Goal: Task Accomplishment & Management: Complete application form

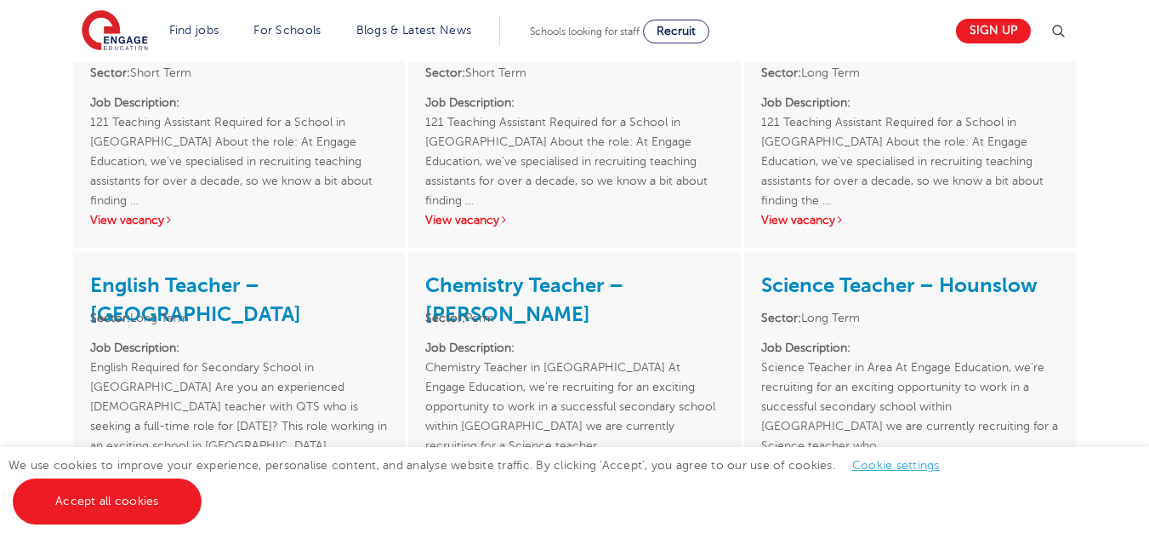
scroll to position [2510, 0]
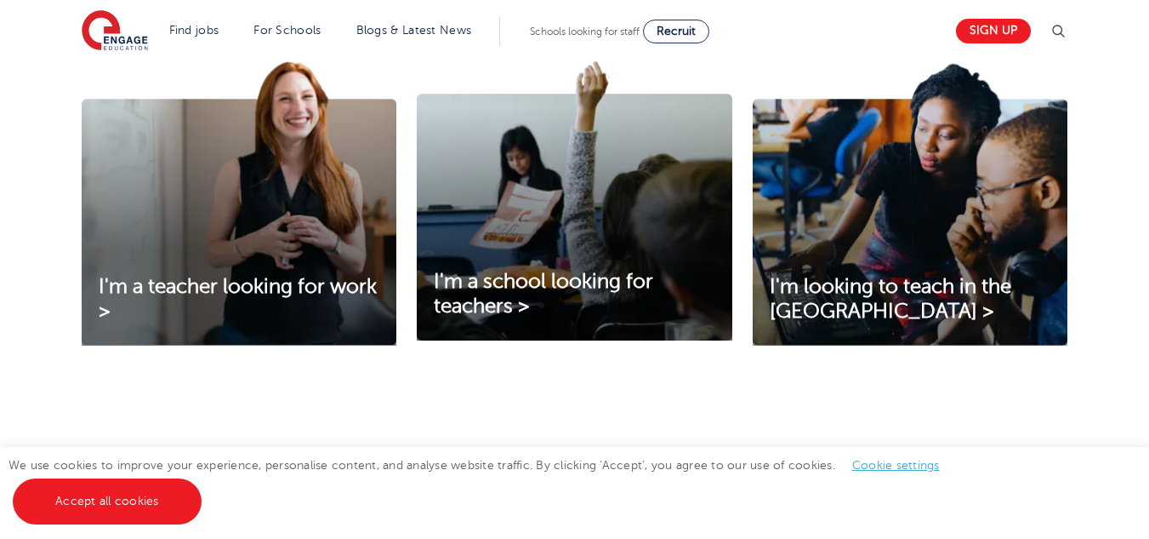
scroll to position [585, 0]
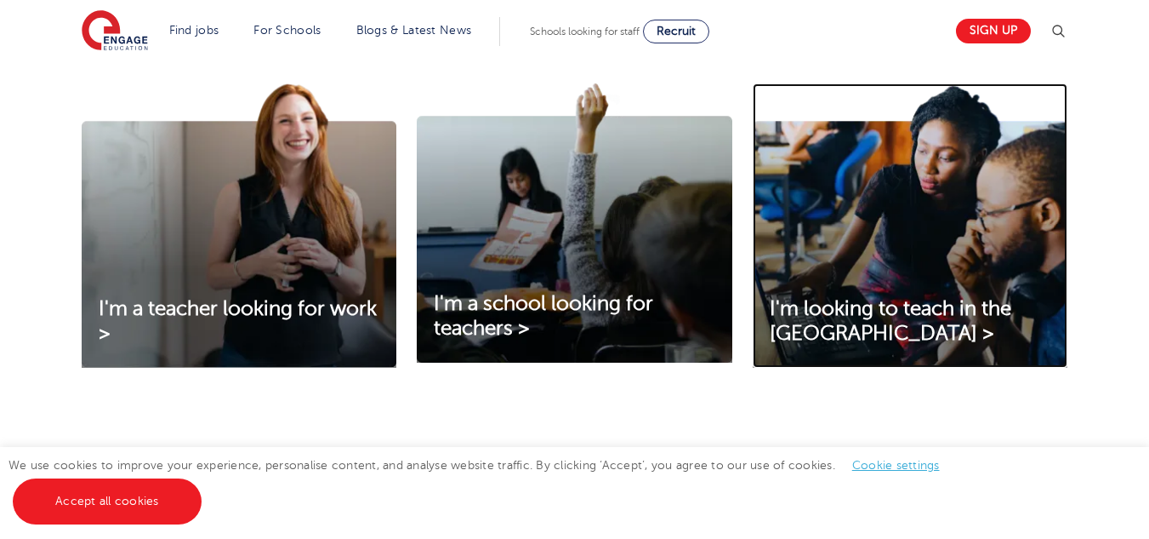
click at [872, 214] on img at bounding box center [910, 225] width 315 height 284
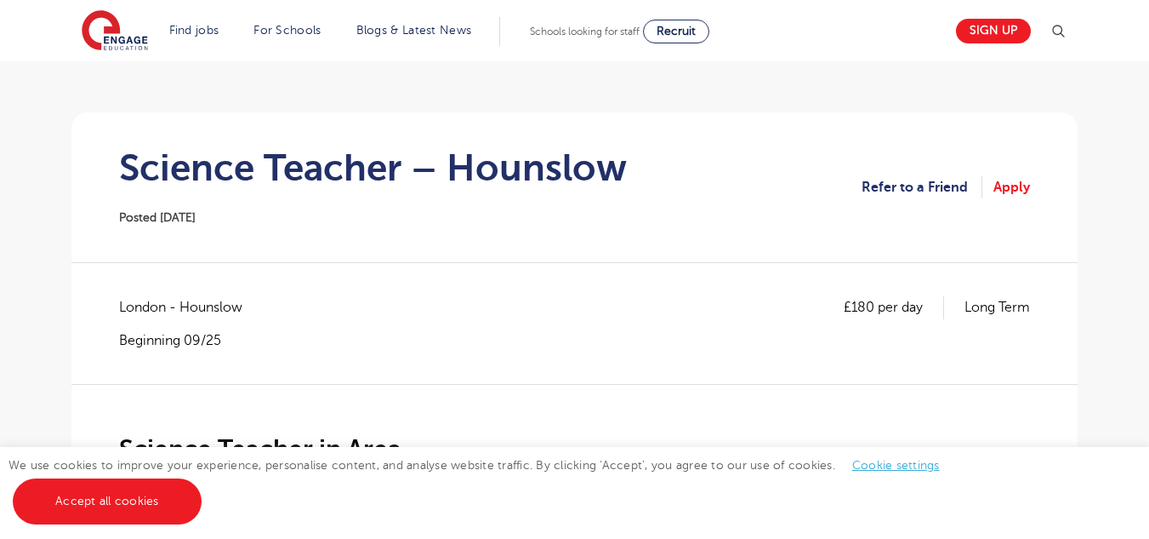
scroll to position [27, 0]
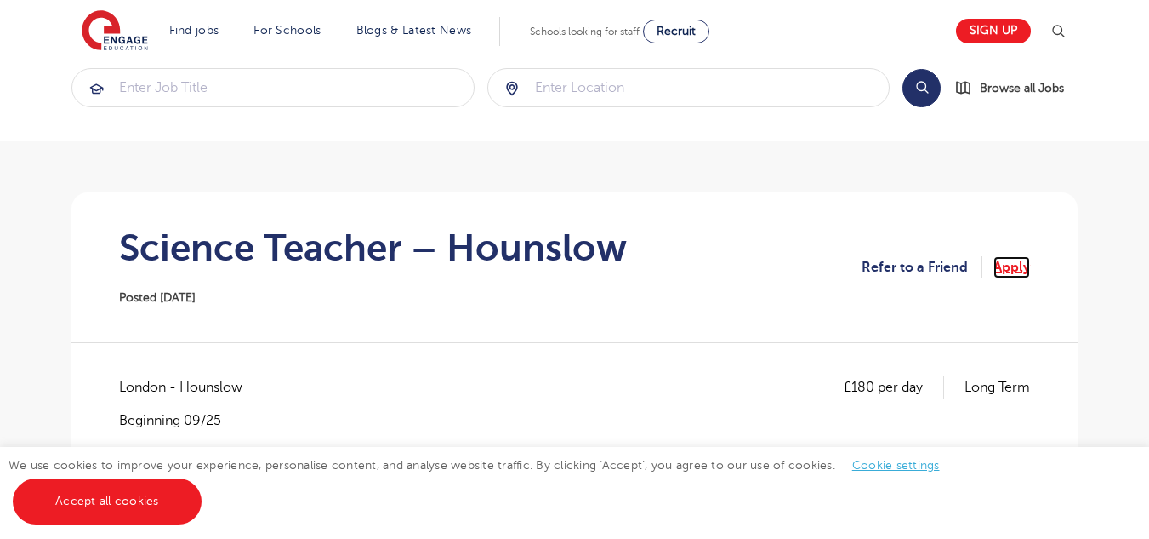
click at [1012, 264] on link "Apply" at bounding box center [1012, 267] width 37 height 22
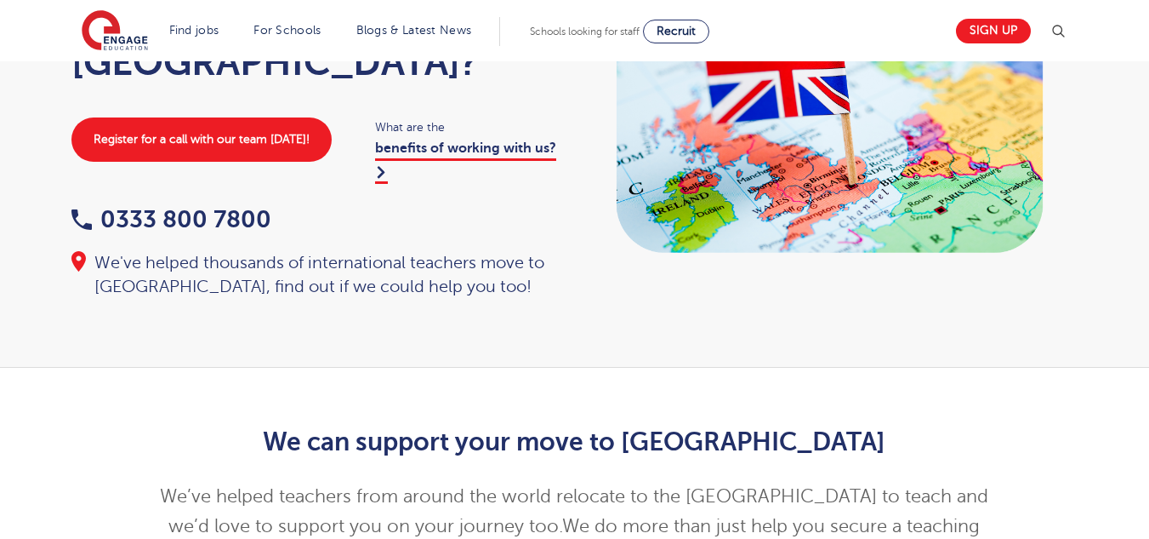
scroll to position [174, 0]
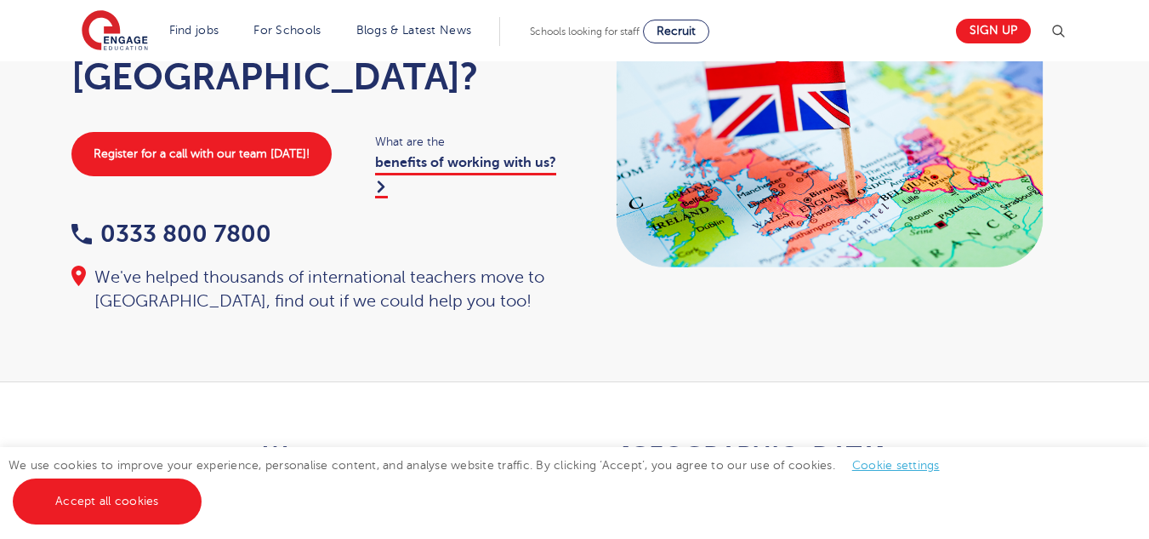
click at [123, 527] on div "We use cookies to improve your experience, personalise content, and analyse web…" at bounding box center [574, 493] width 1149 height 92
click at [157, 492] on link "Accept all cookies" at bounding box center [107, 501] width 189 height 46
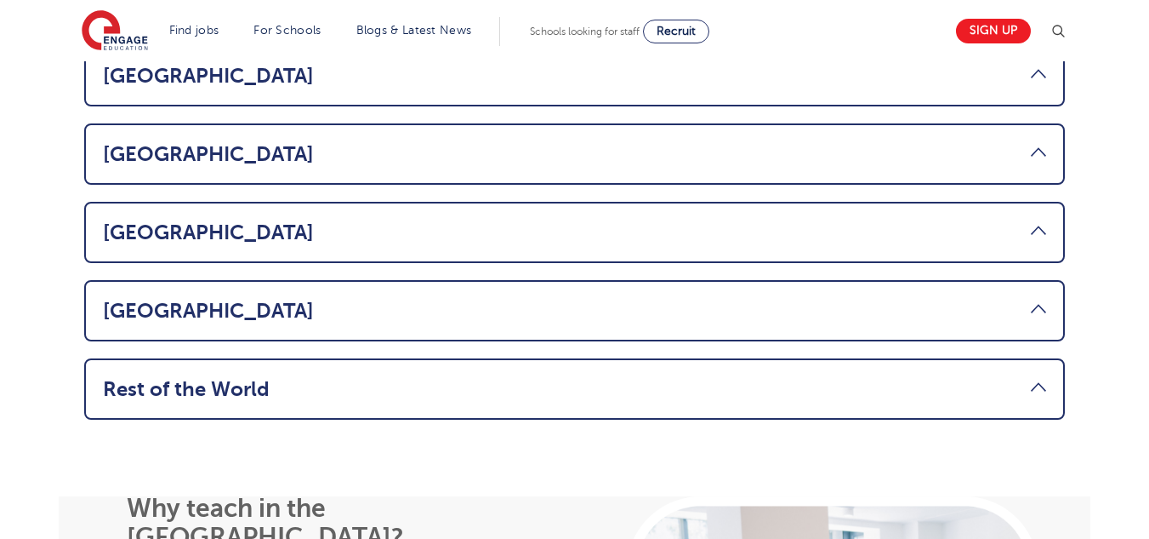
scroll to position [1297, 0]
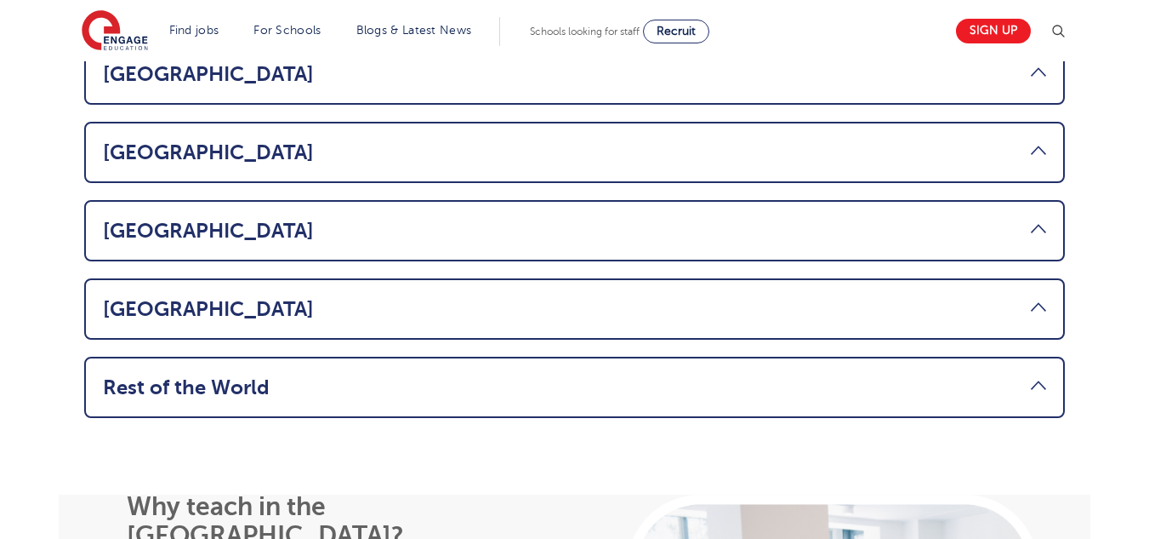
click at [1040, 375] on link "Rest of the World" at bounding box center [574, 387] width 943 height 24
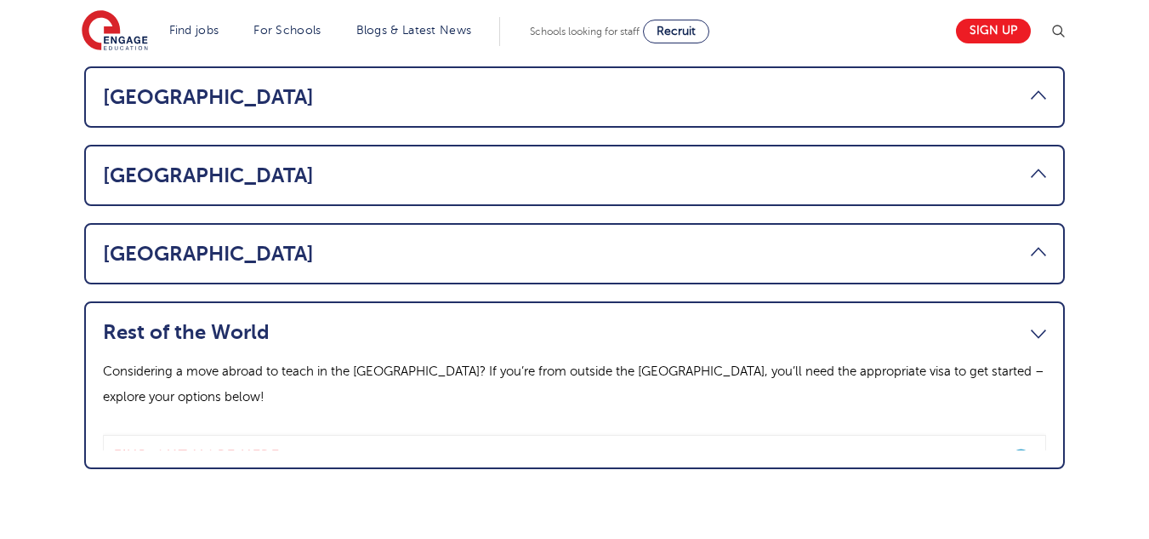
scroll to position [1177, 0]
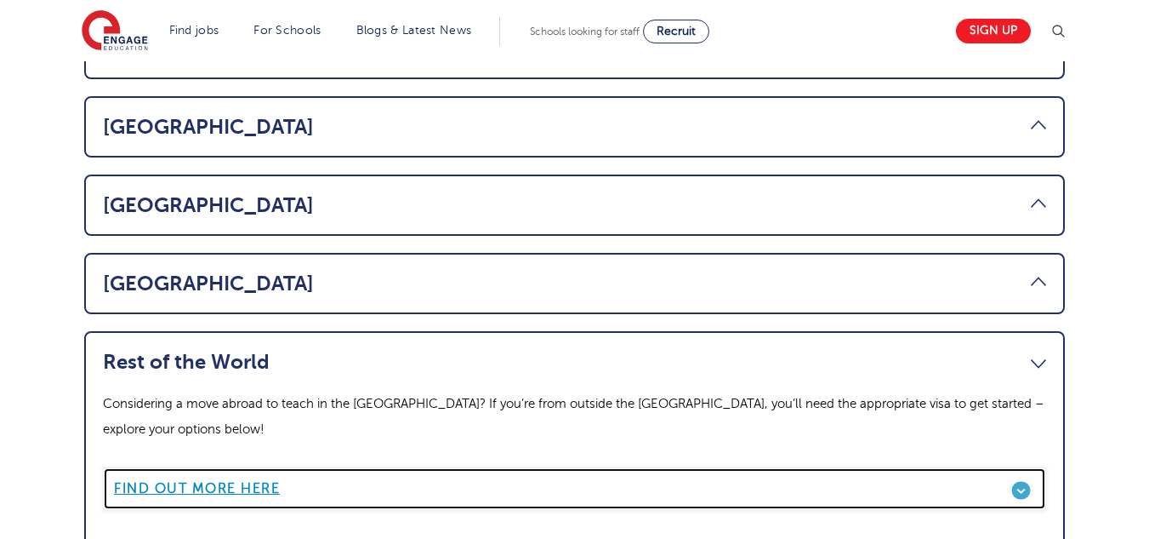
click at [1025, 467] on link "Find out more here" at bounding box center [574, 488] width 943 height 43
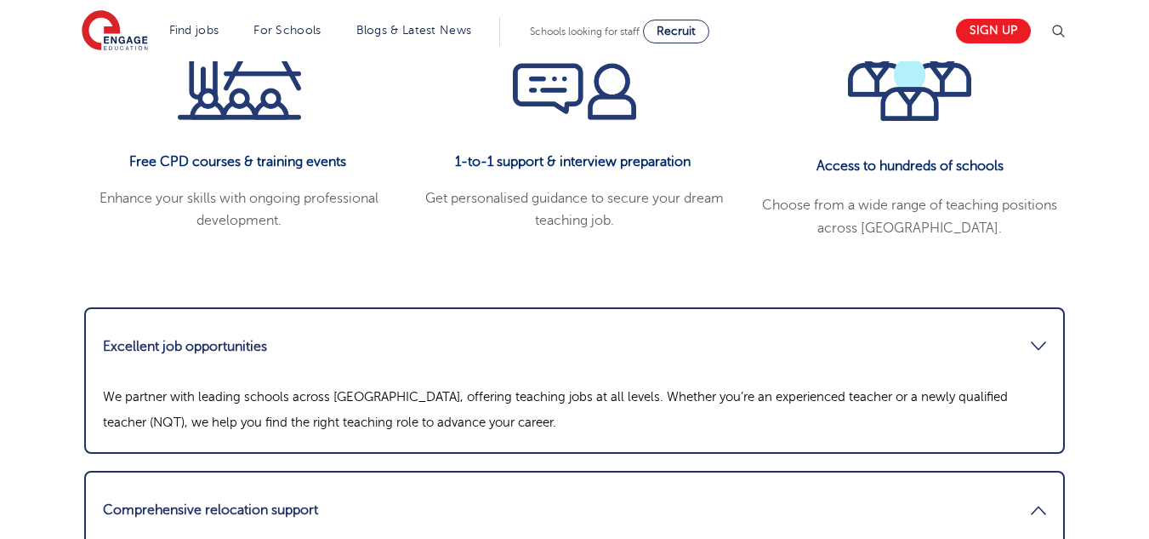
scroll to position [1560, 0]
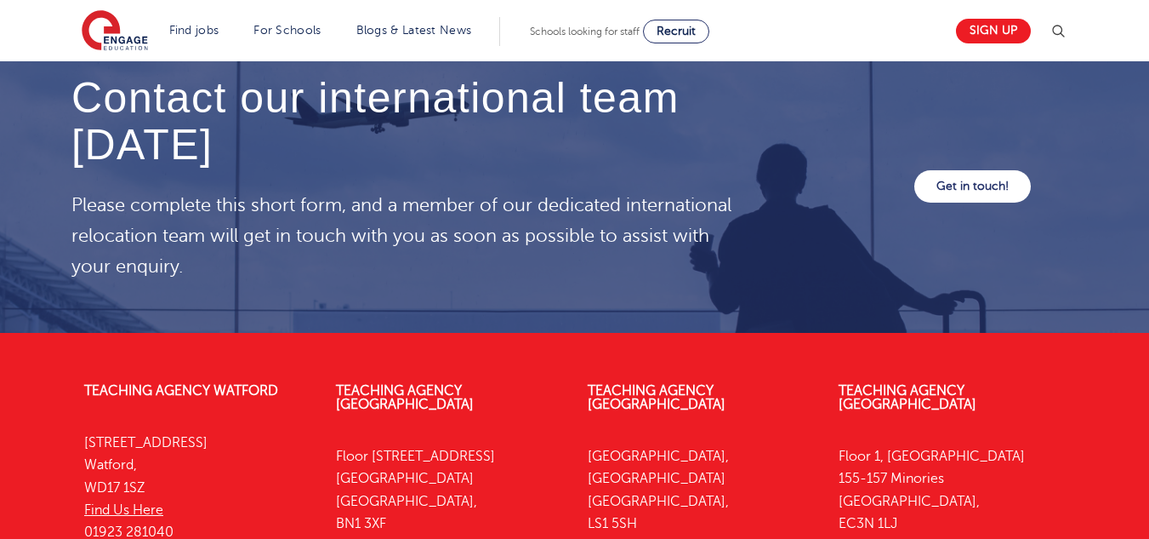
scroll to position [5021, 0]
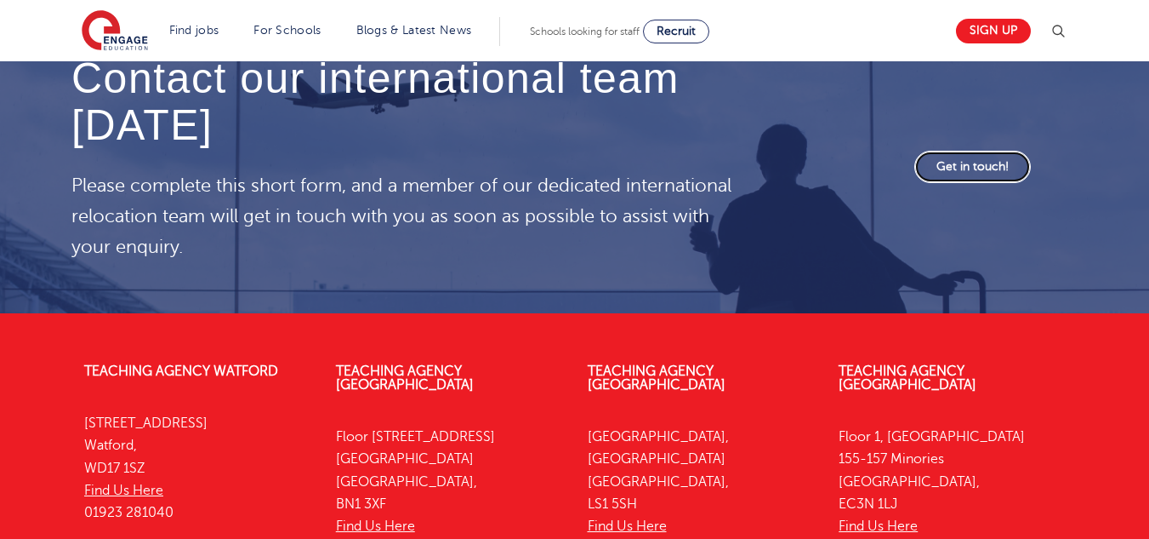
click at [991, 151] on link "Get in touch!" at bounding box center [973, 167] width 117 height 32
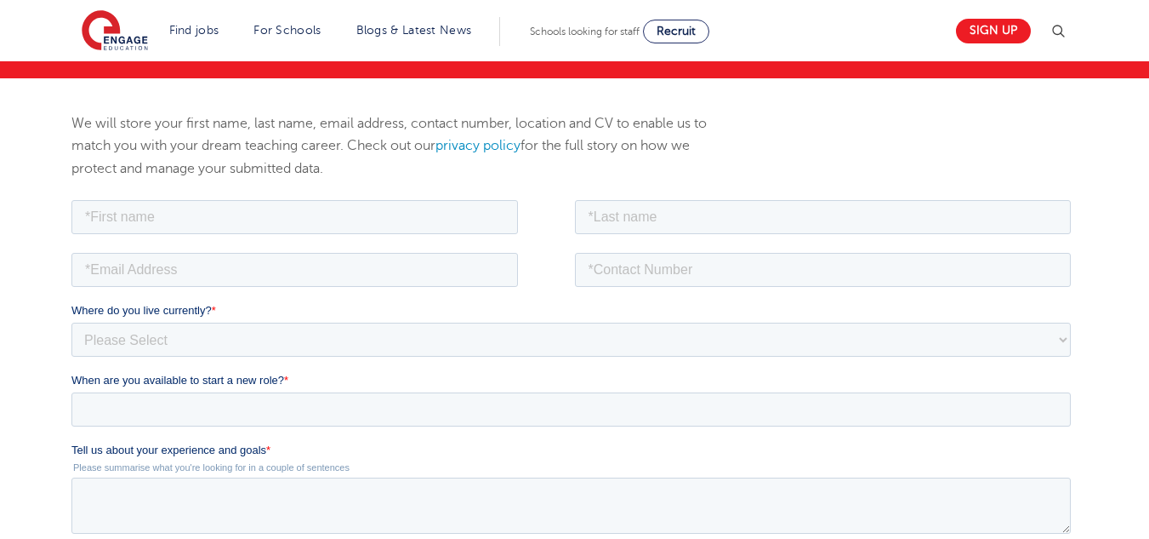
scroll to position [190, 0]
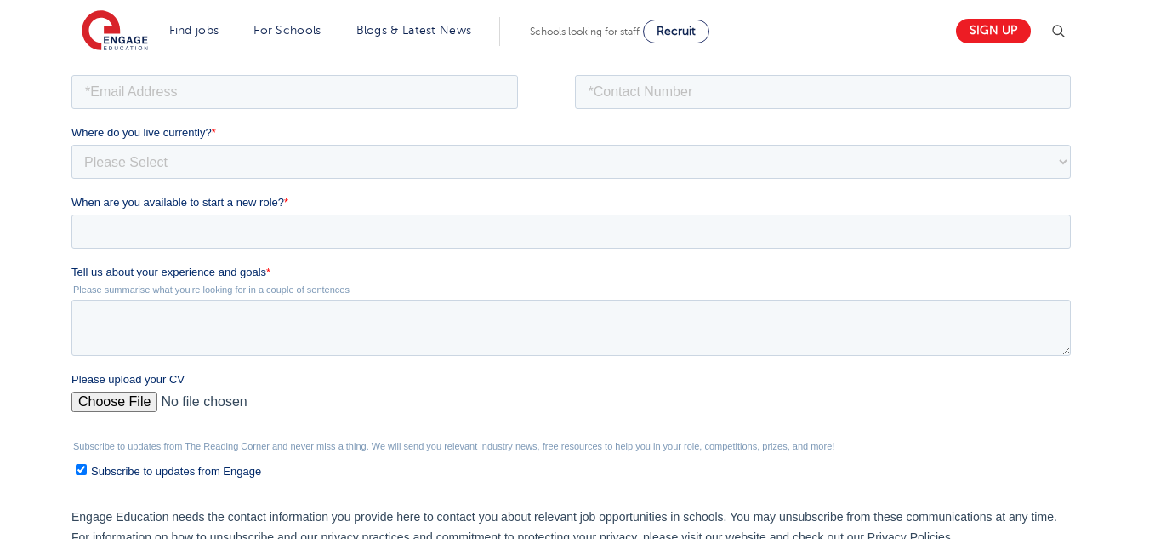
drag, startPoint x: 1161, startPoint y: 188, endPoint x: 1161, endPoint y: 317, distance: 129.3
click at [1149, 317] on html "Find jobs All vacancies We have one of the UK's largest database. and with hund…" at bounding box center [574, 397] width 1149 height 1487
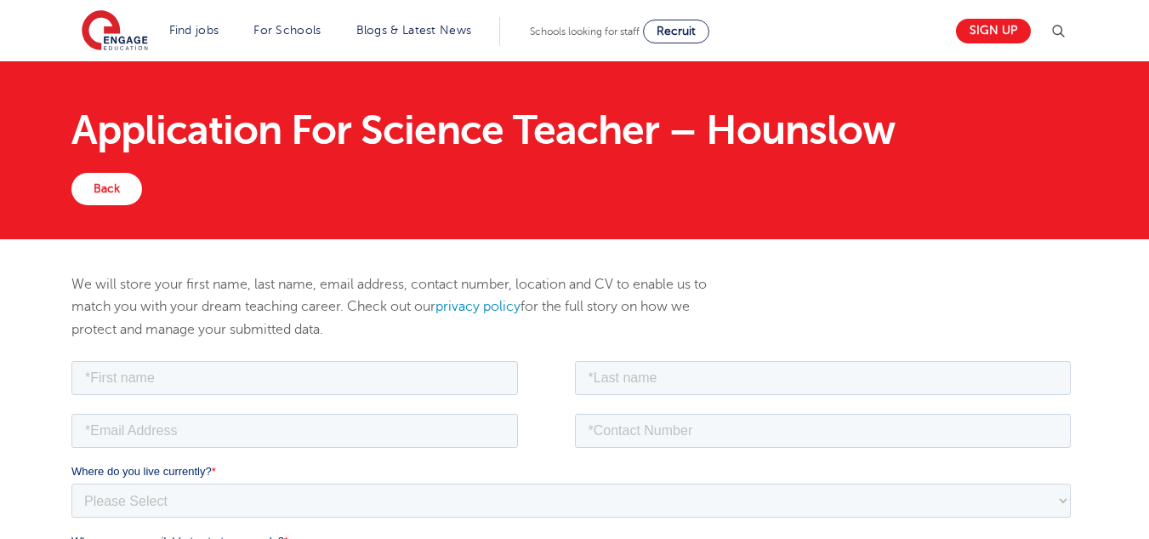
scroll to position [0, 0]
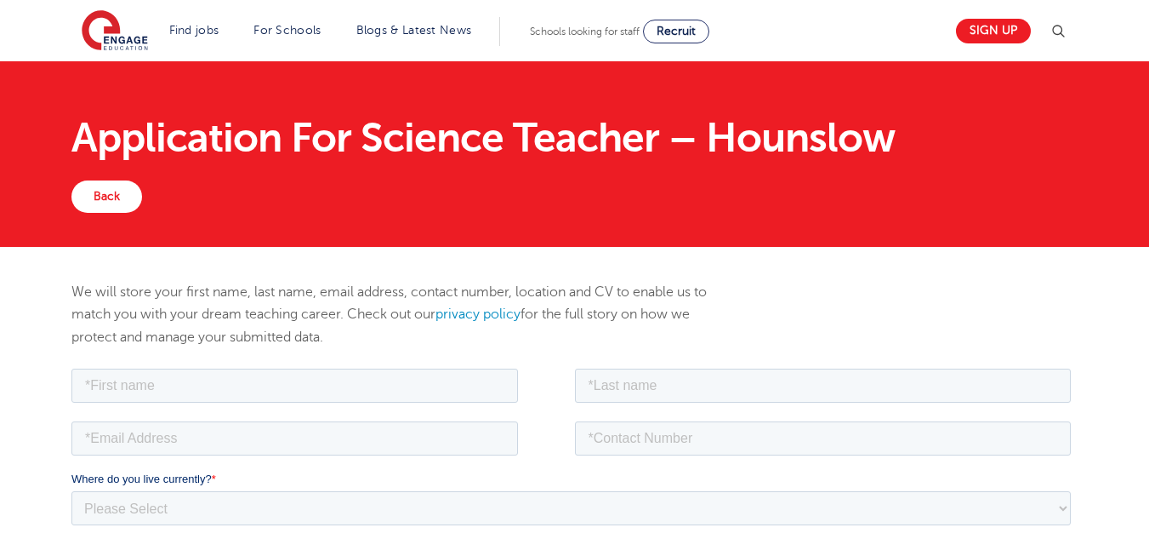
click at [1017, 11] on div "Find jobs All vacancies We have one of the UK's largest database. and with hund…" at bounding box center [575, 31] width 987 height 62
click at [1005, 25] on link "Sign up" at bounding box center [993, 31] width 75 height 25
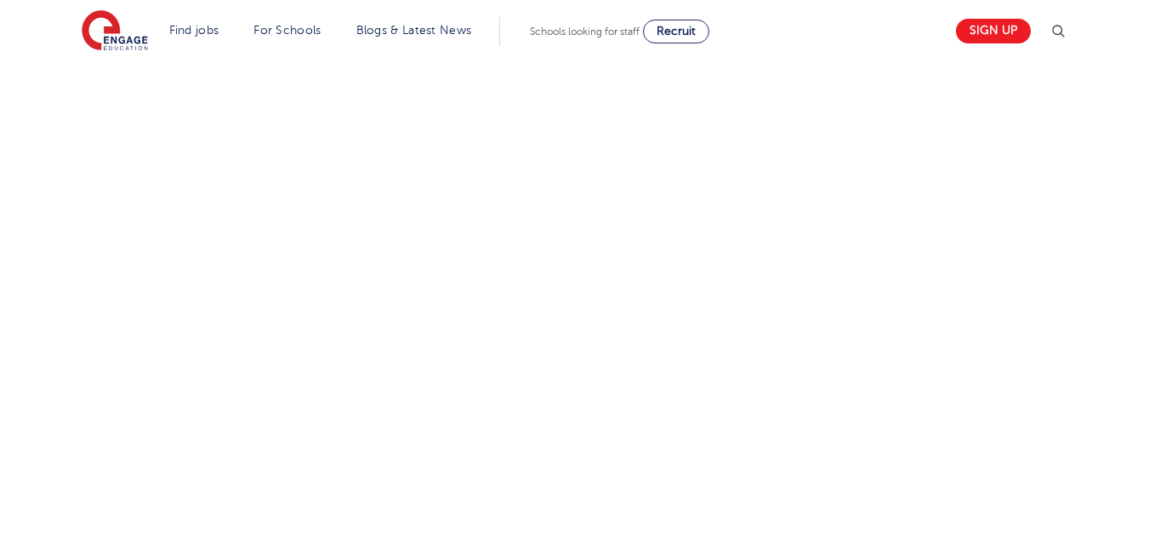
drag, startPoint x: 1158, startPoint y: 77, endPoint x: 1161, endPoint y: 265, distance: 188.9
click at [795, 377] on div "Let us know more about you!" at bounding box center [575, 147] width 1032 height 922
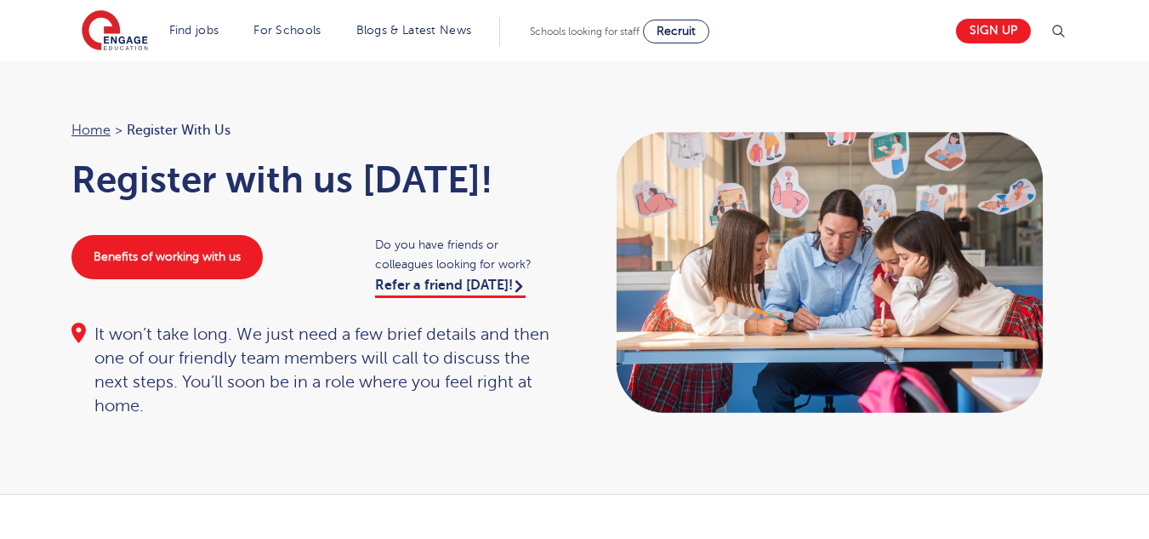
scroll to position [0, 0]
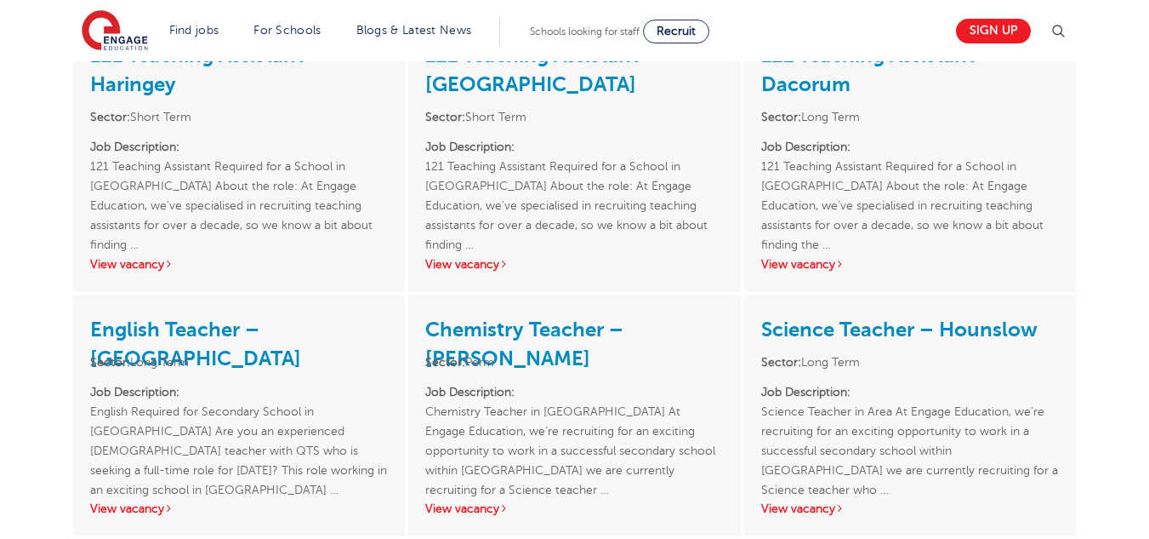
scroll to position [2488, 0]
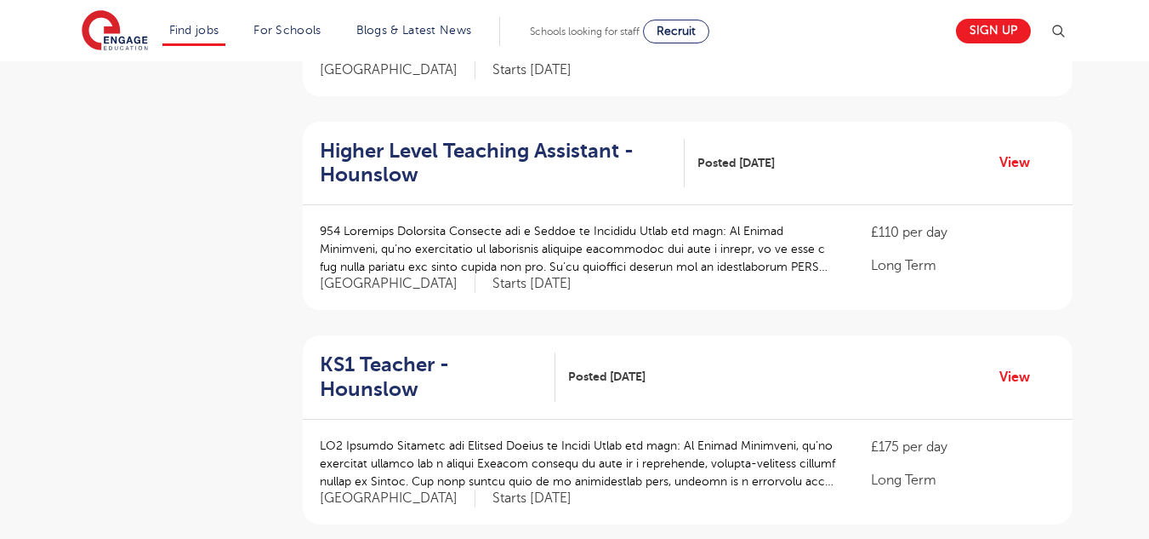
drag, startPoint x: 1161, startPoint y: 187, endPoint x: 1161, endPoint y: 326, distance: 138.7
click at [1149, 326] on html "Find jobs All vacancies We have one of the UK's largest database. and with hund…" at bounding box center [574, 106] width 1149 height 3005
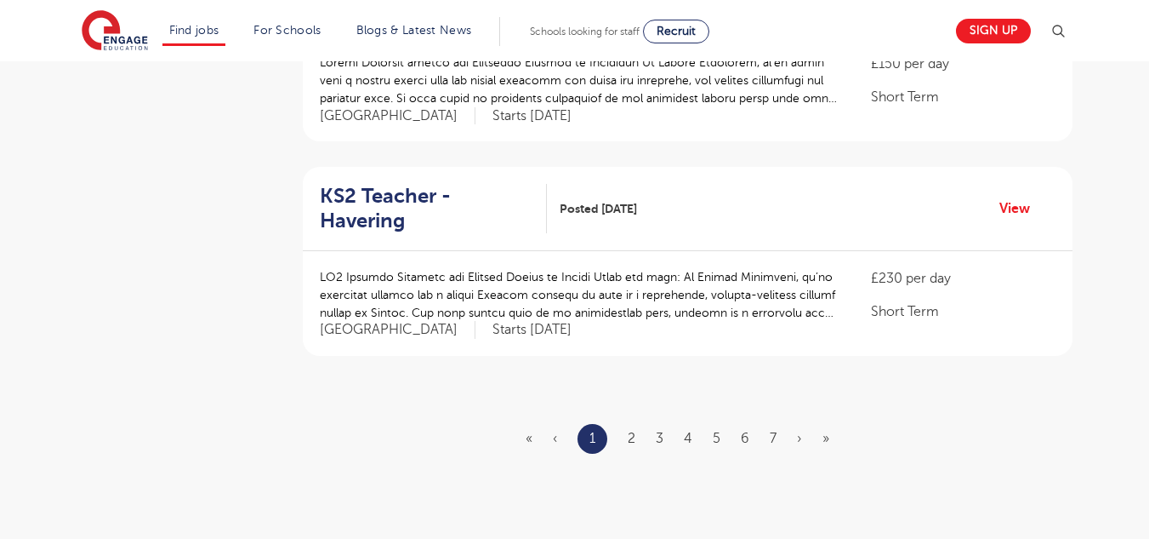
scroll to position [1998, 0]
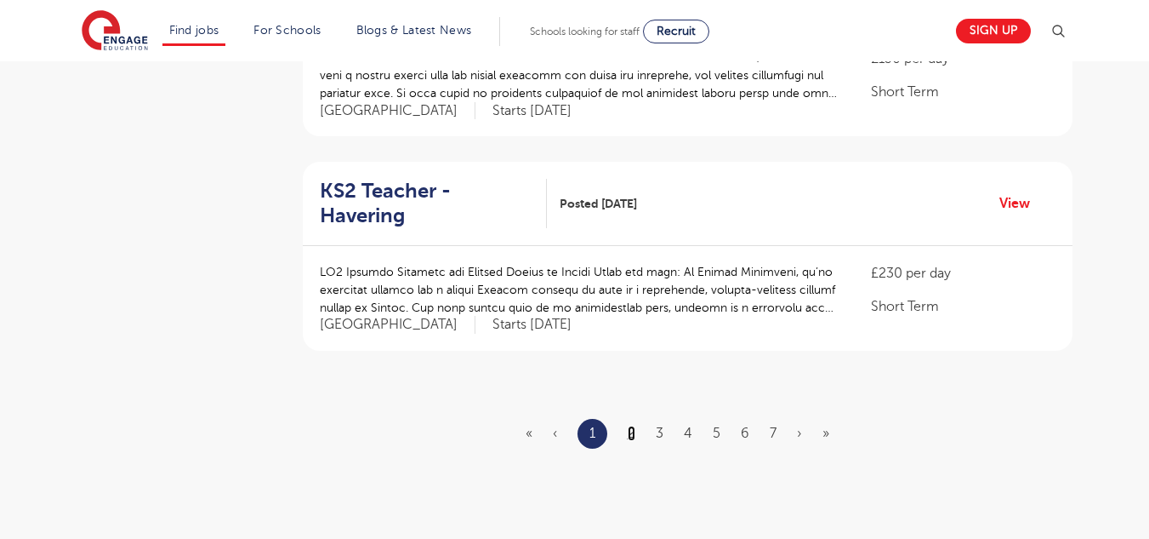
click at [632, 425] on link "2" at bounding box center [632, 432] width 8 height 15
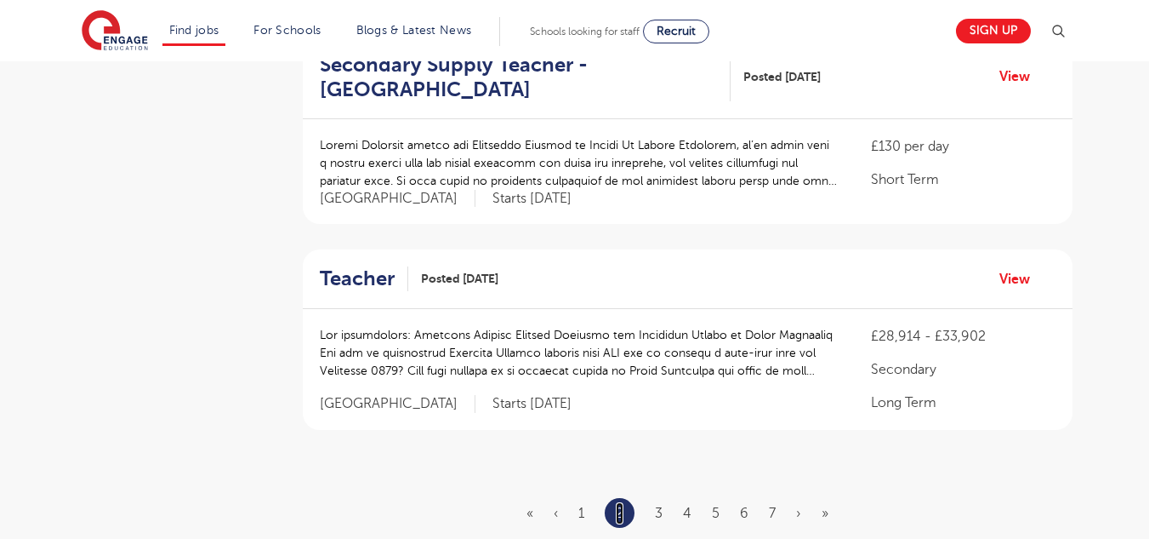
scroll to position [1915, 0]
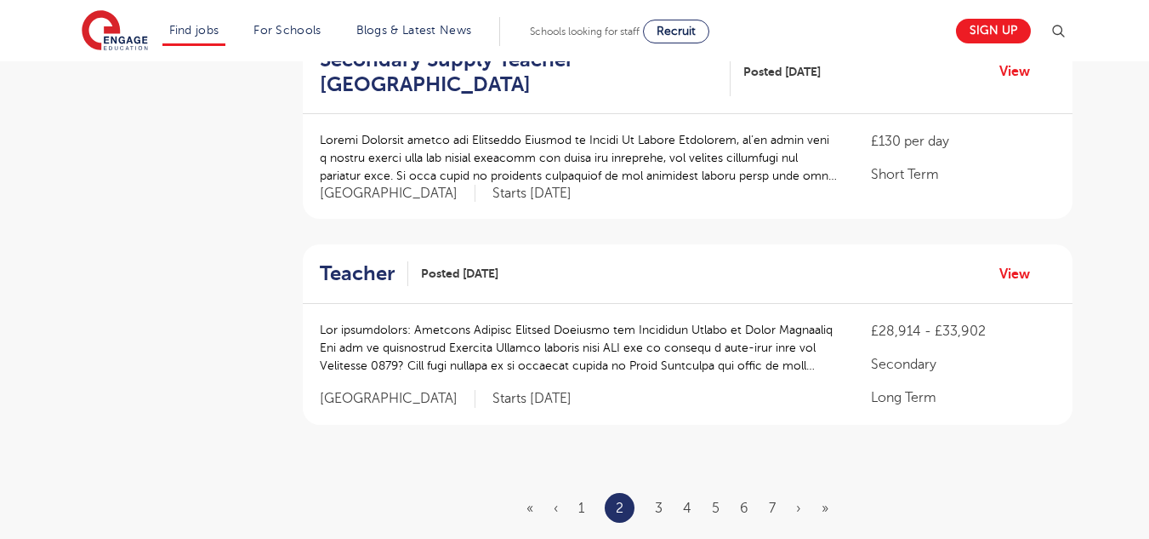
click at [664, 493] on ul "« ‹ 1 2 3 4 5 6 7 › »" at bounding box center [688, 508] width 322 height 30
click at [658, 500] on link "3" at bounding box center [659, 507] width 8 height 15
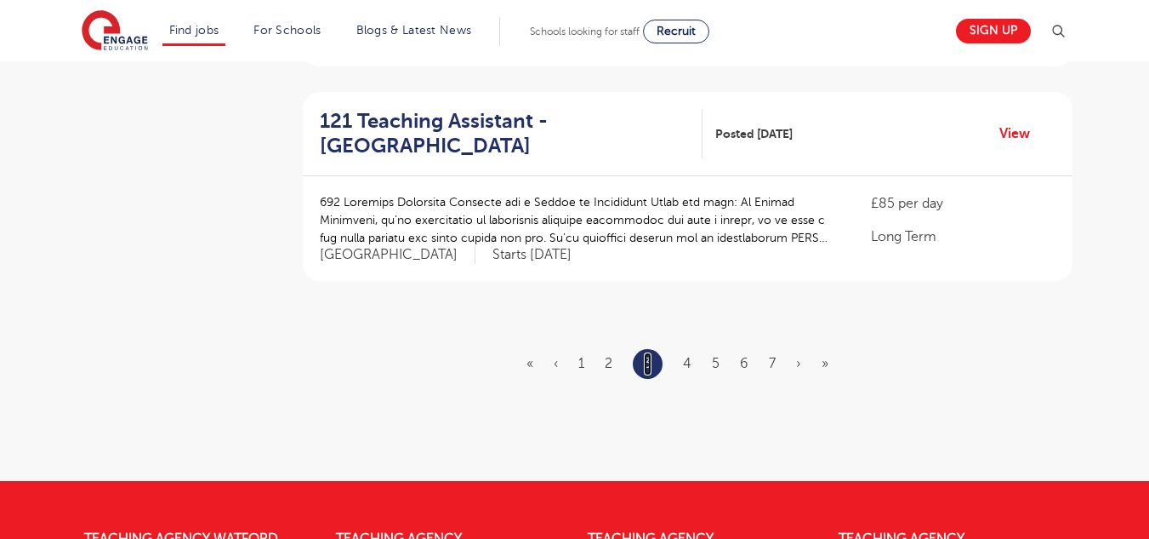
scroll to position [2044, 0]
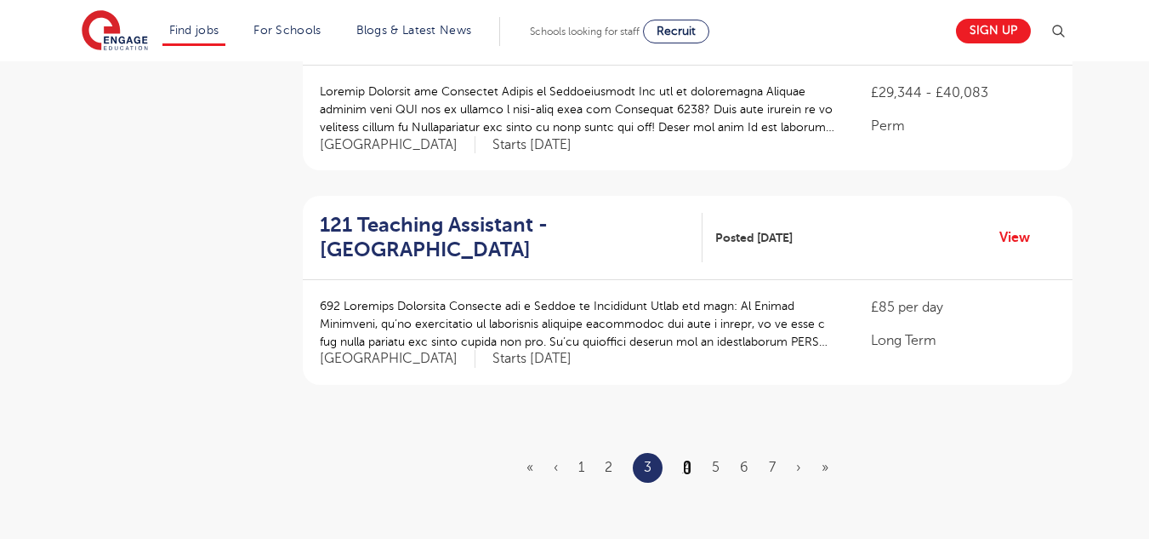
click at [684, 459] on link "4" at bounding box center [687, 466] width 9 height 15
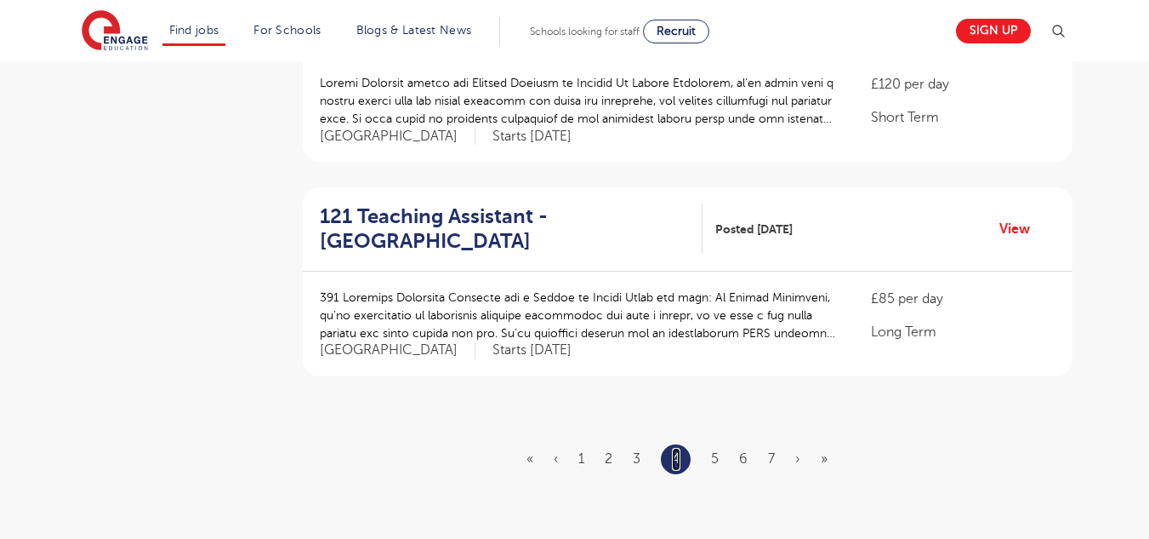
scroll to position [1974, 0]
click at [715, 450] on link "5" at bounding box center [715, 456] width 8 height 15
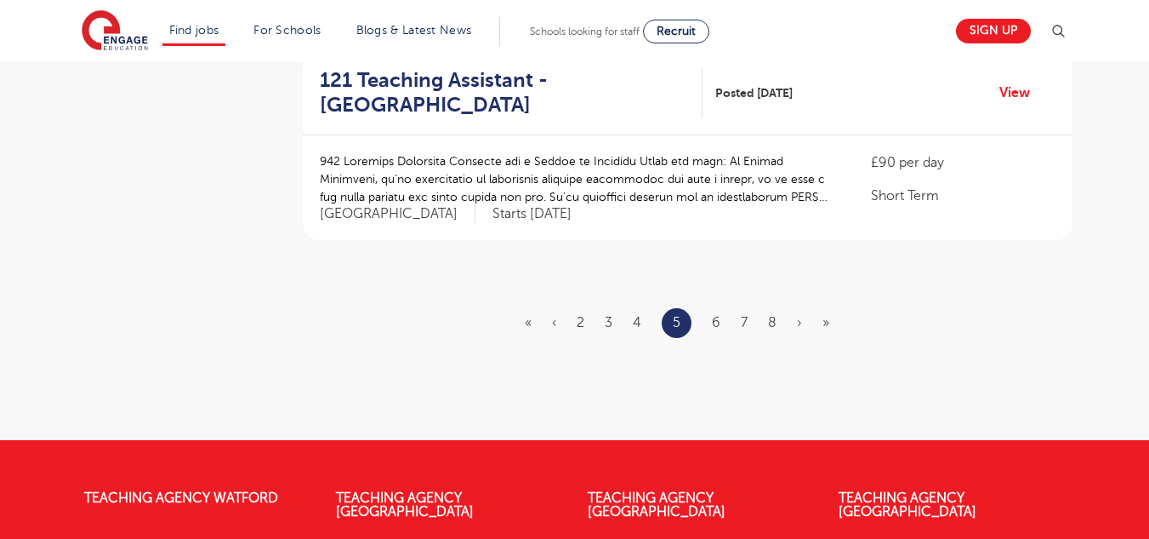
scroll to position [2110, 0]
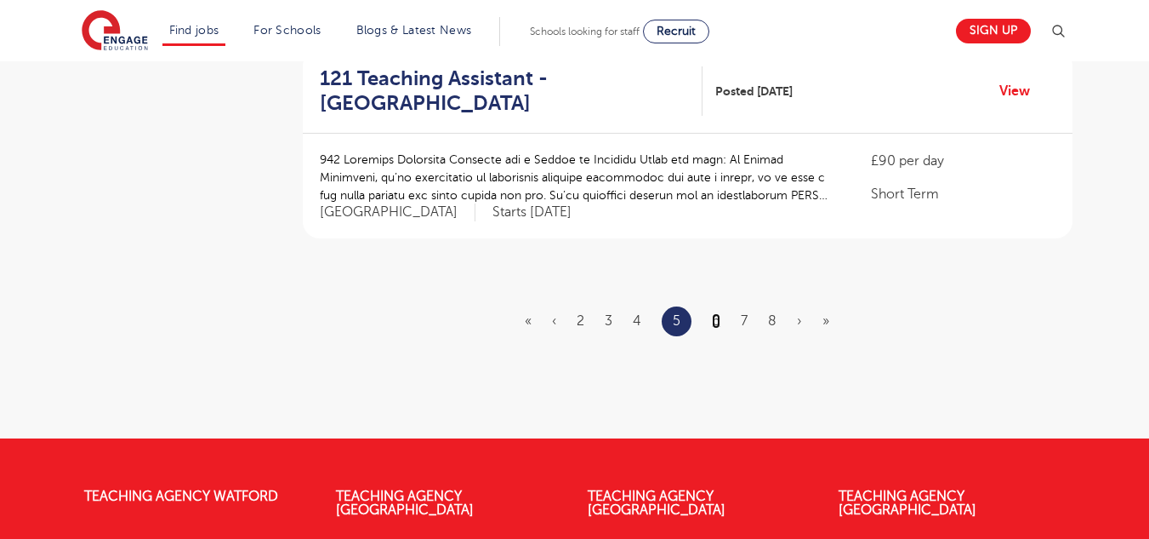
click at [715, 313] on link "6" at bounding box center [716, 320] width 9 height 15
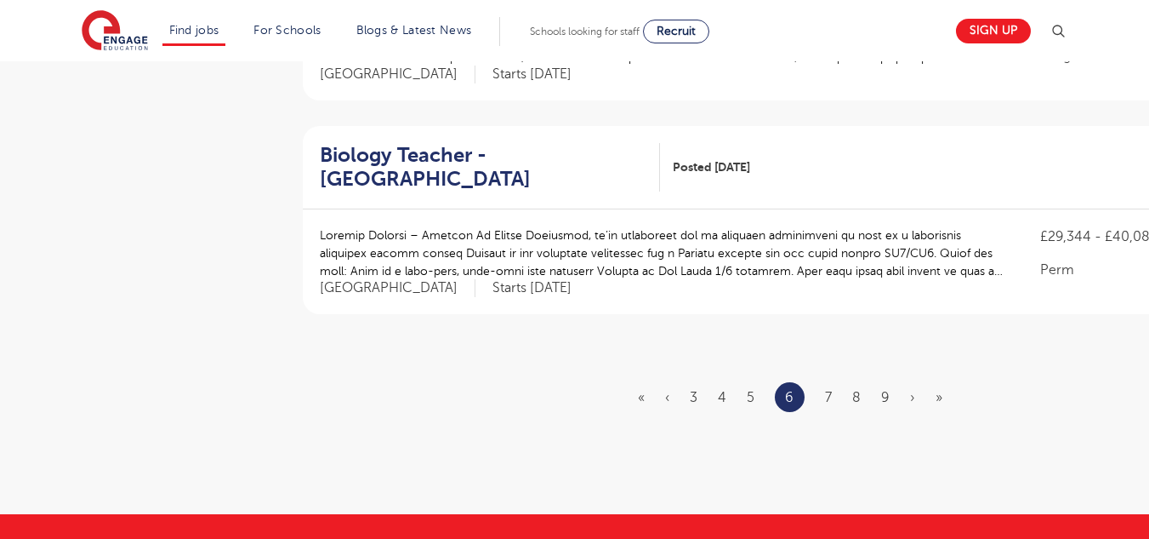
scroll to position [2110, 0]
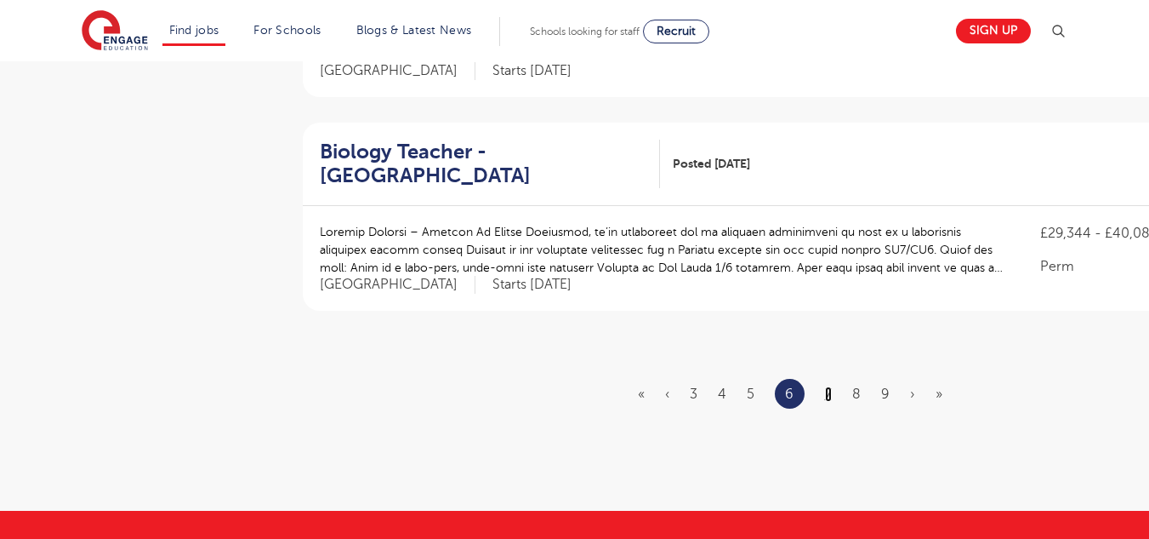
click at [829, 386] on link "7" at bounding box center [828, 393] width 7 height 15
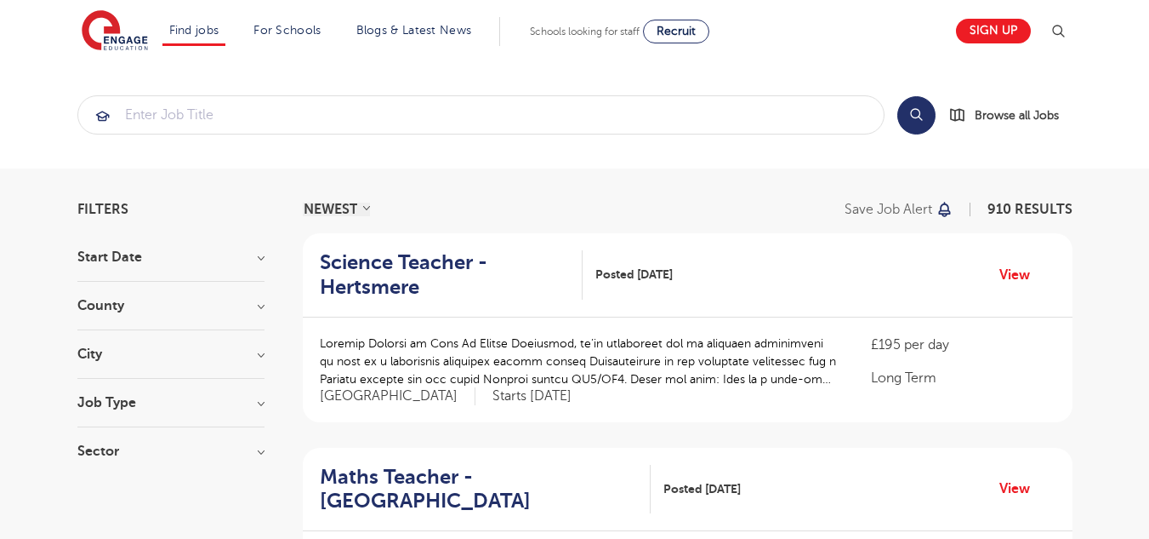
click at [133, 207] on div "Filters" at bounding box center [170, 209] width 187 height 14
click at [262, 402] on h3 "Job Type" at bounding box center [170, 403] width 187 height 14
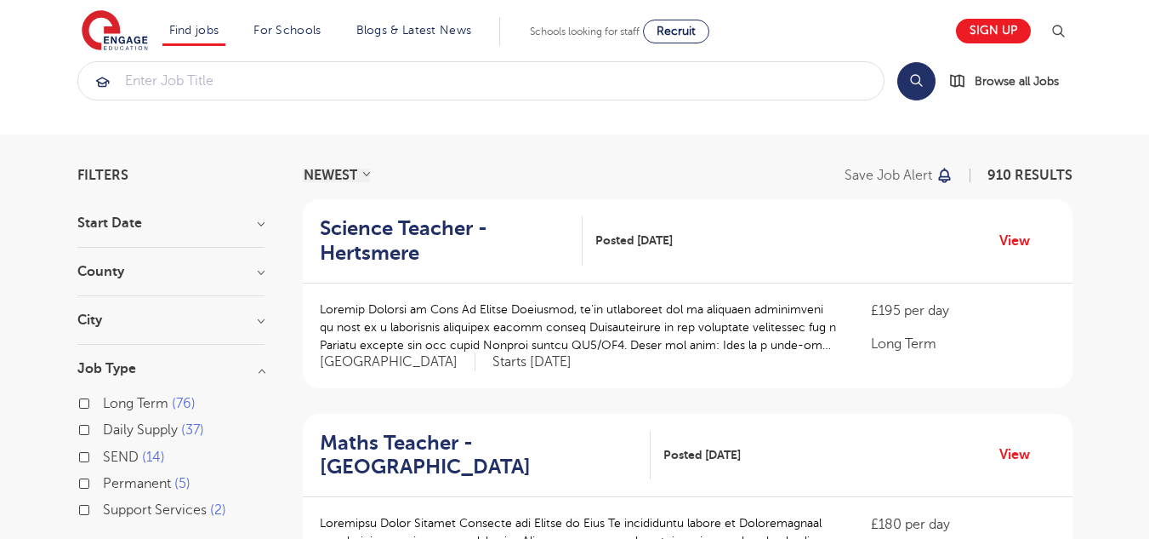
scroll to position [102, 0]
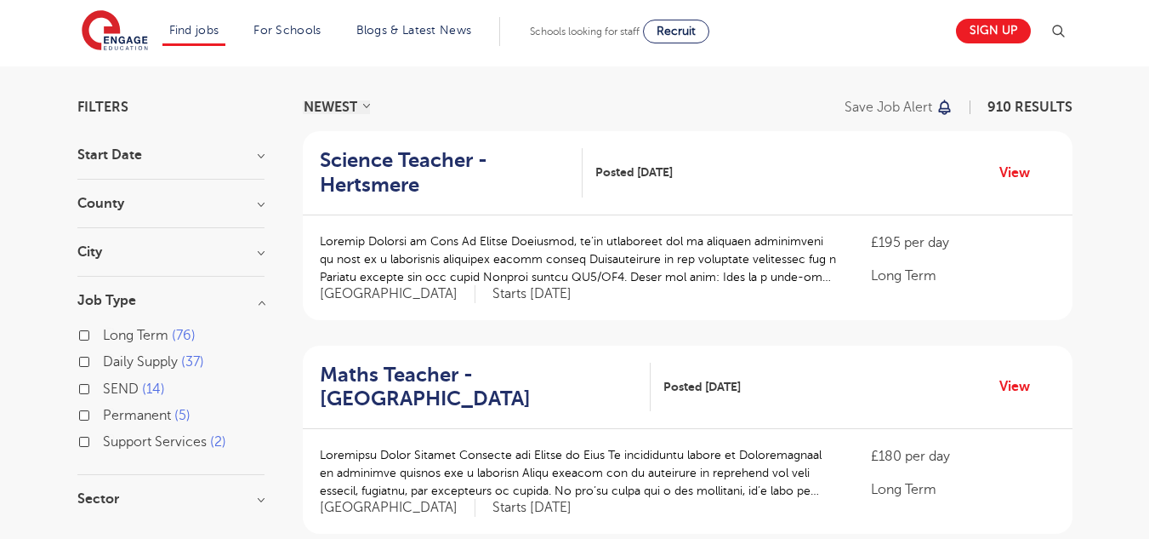
click at [103, 409] on label "Permanent 5" at bounding box center [147, 415] width 88 height 22
click at [103, 409] on input "Permanent 5" at bounding box center [108, 413] width 11 height 11
checkbox input "true"
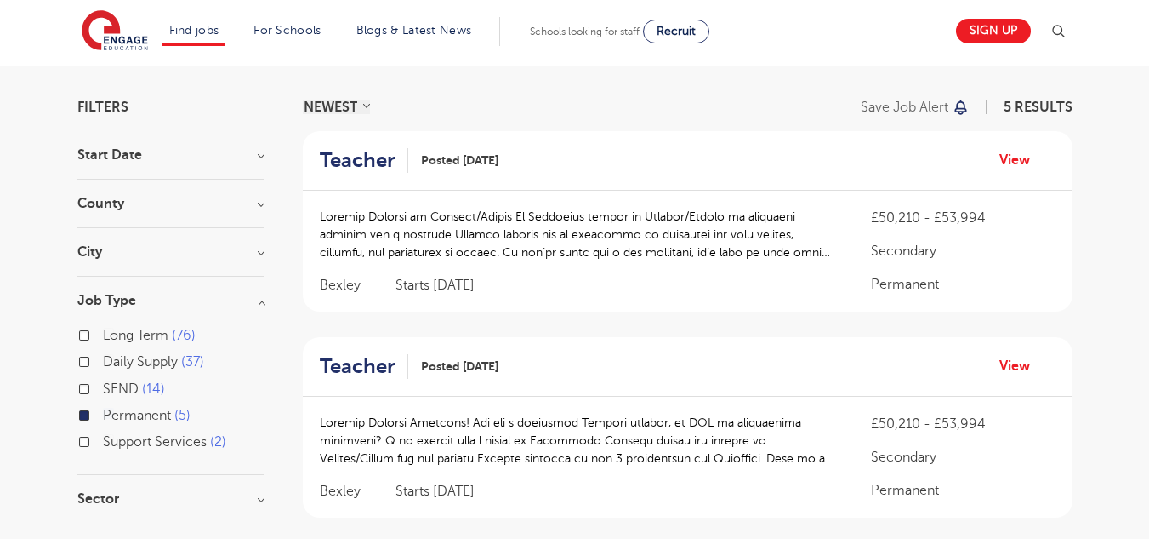
click at [89, 337] on div "Long Term 76" at bounding box center [170, 337] width 187 height 26
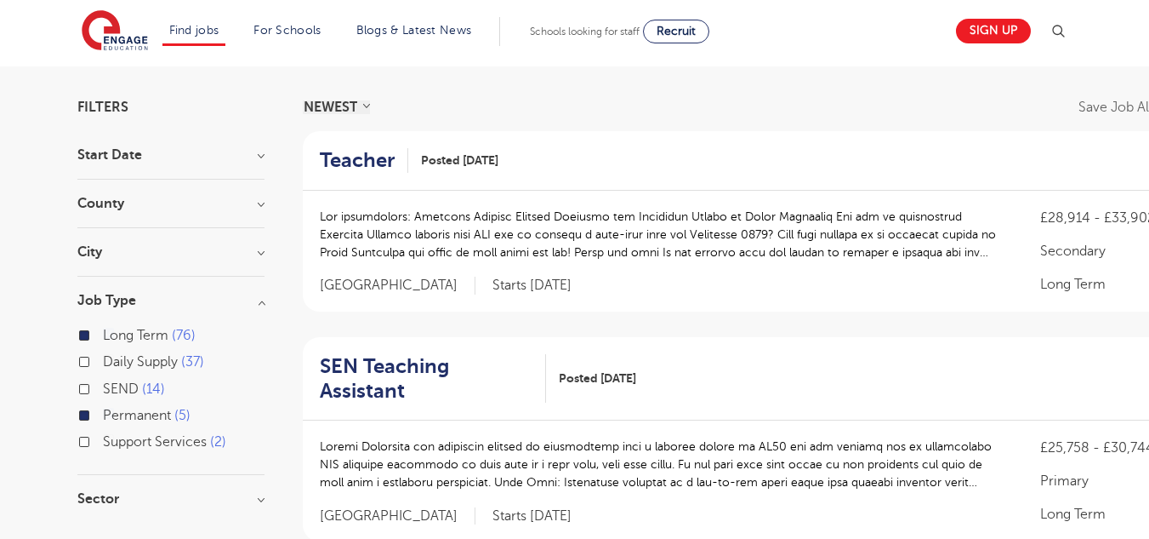
click at [265, 298] on h3 "Job Type" at bounding box center [170, 301] width 187 height 14
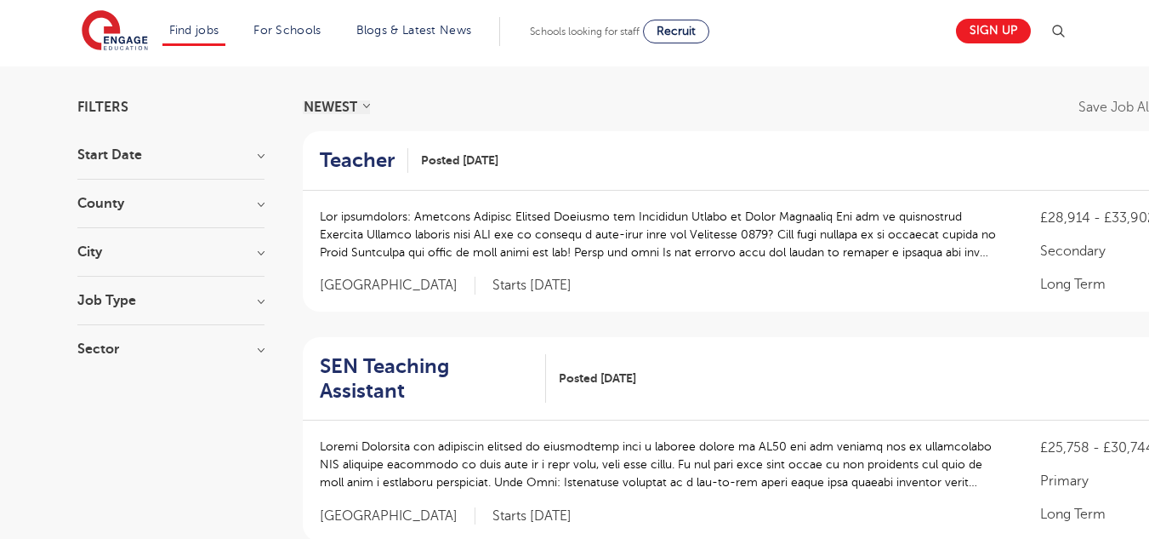
click at [256, 353] on h3 "Sector" at bounding box center [170, 349] width 187 height 14
click at [103, 409] on label "Secondary 24" at bounding box center [150, 410] width 94 height 22
click at [103, 409] on input "Secondary 24" at bounding box center [108, 407] width 11 height 11
checkbox input "true"
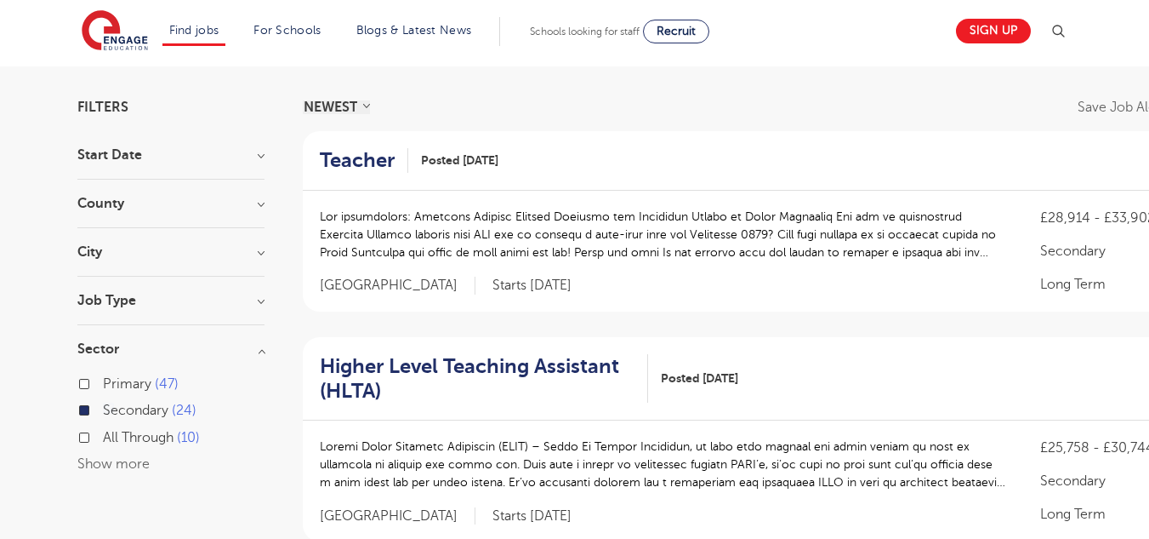
click at [264, 349] on h3 "Sector" at bounding box center [170, 349] width 187 height 14
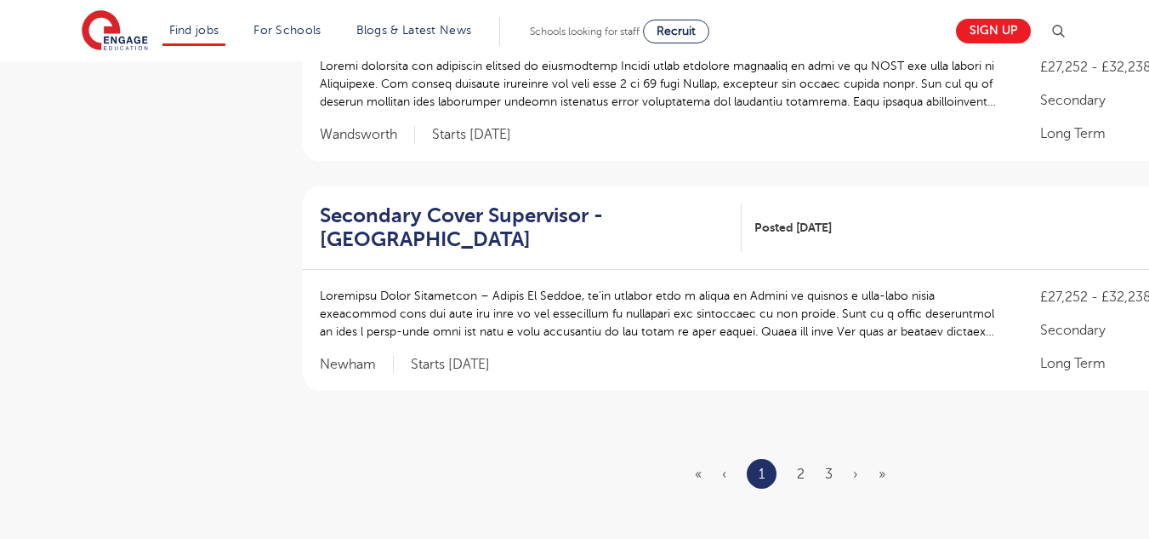
scroll to position [1974, 0]
click at [804, 473] on link "2" at bounding box center [801, 472] width 8 height 15
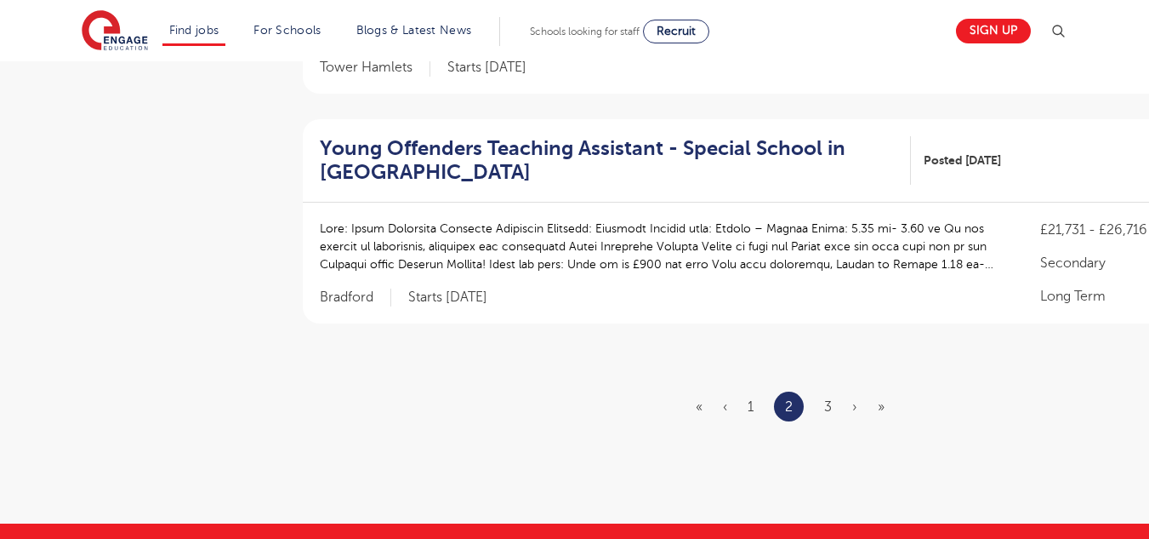
scroll to position [2042, 0]
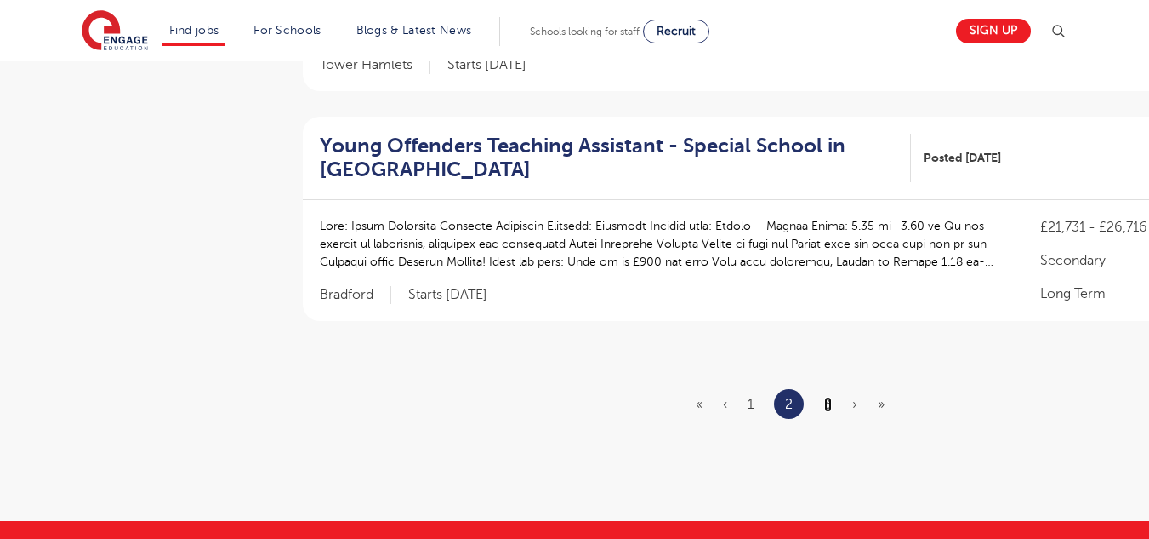
click at [832, 396] on link "3" at bounding box center [828, 403] width 8 height 15
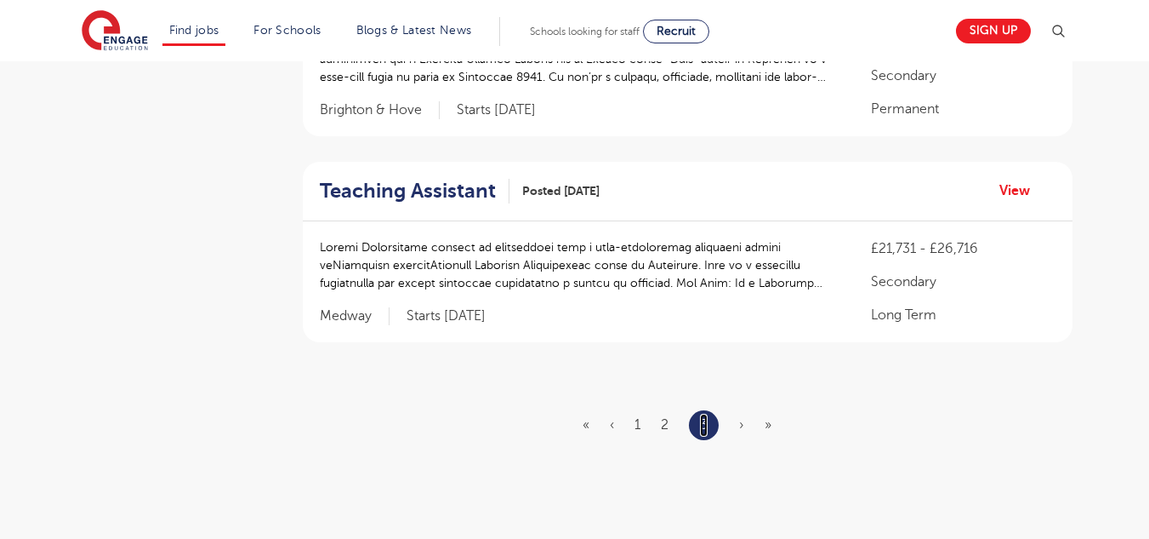
scroll to position [715, 0]
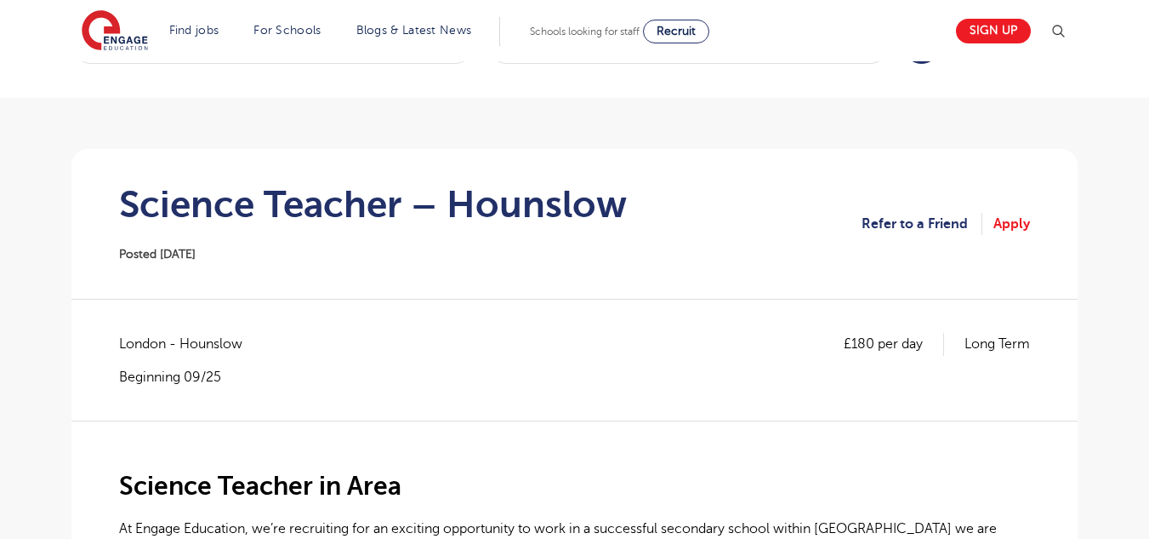
scroll to position [68, 0]
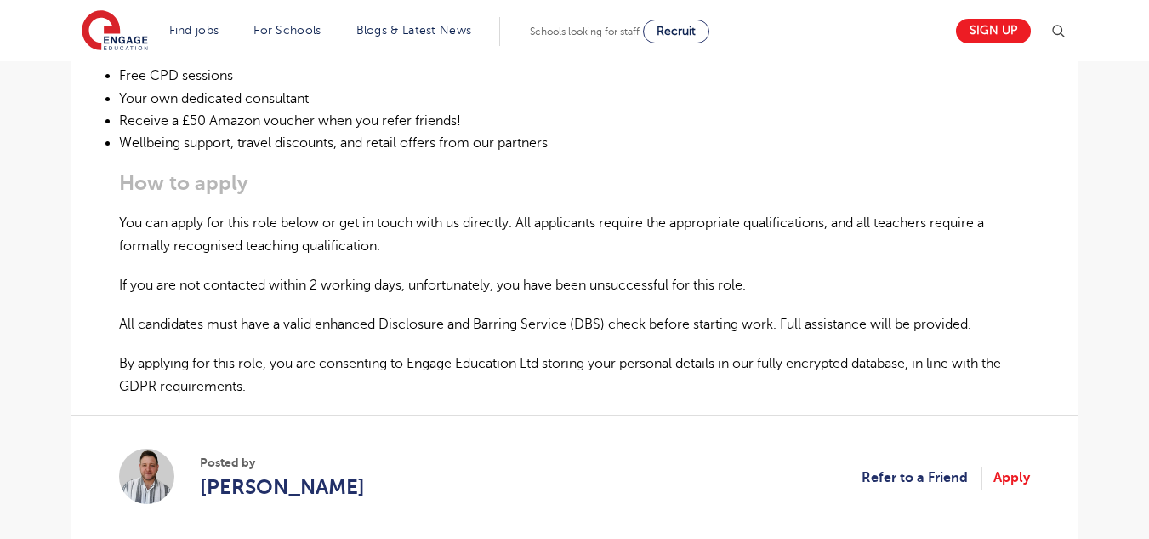
scroll to position [1021, 0]
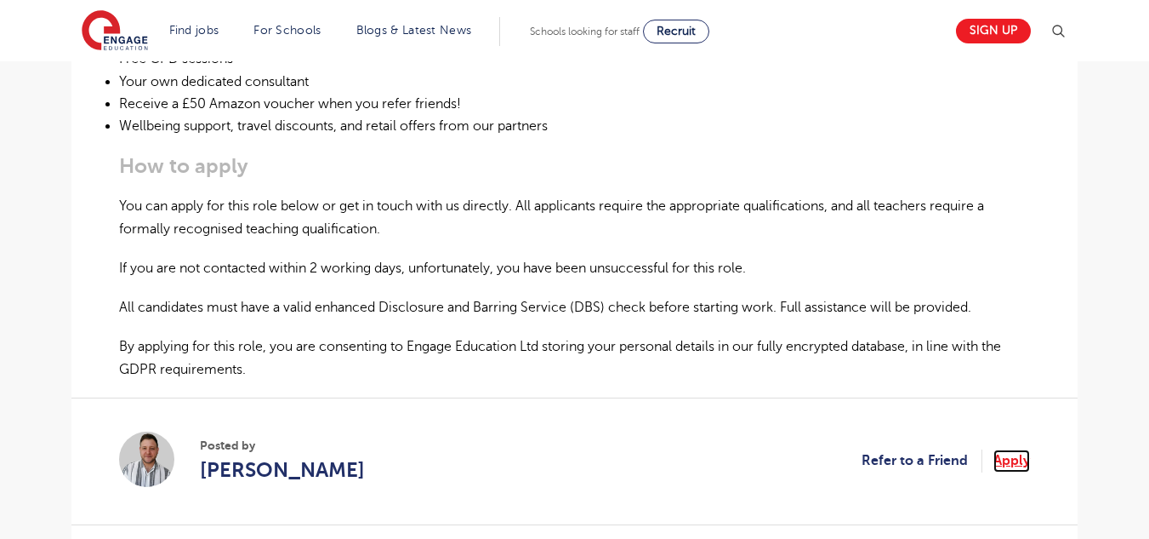
click at [1019, 463] on link "Apply" at bounding box center [1012, 460] width 37 height 22
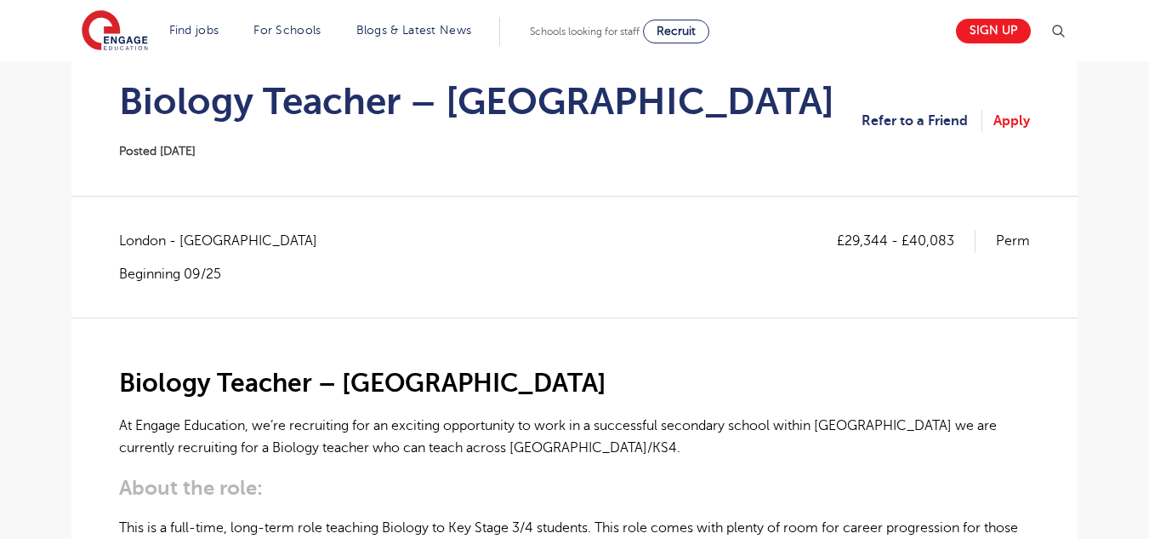
scroll to position [170, 0]
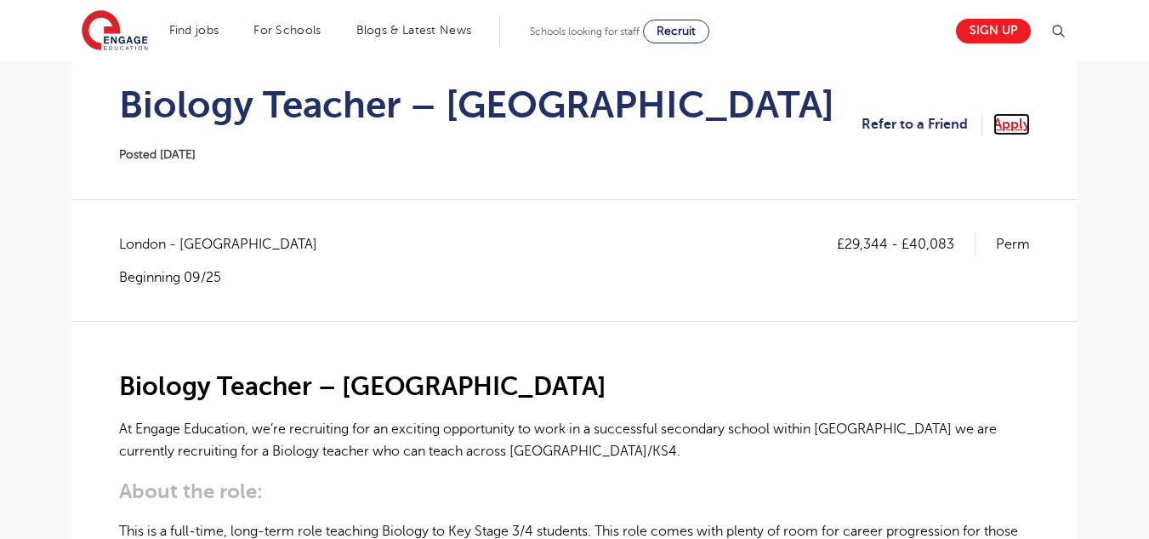
click at [1023, 123] on link "Apply" at bounding box center [1012, 124] width 37 height 22
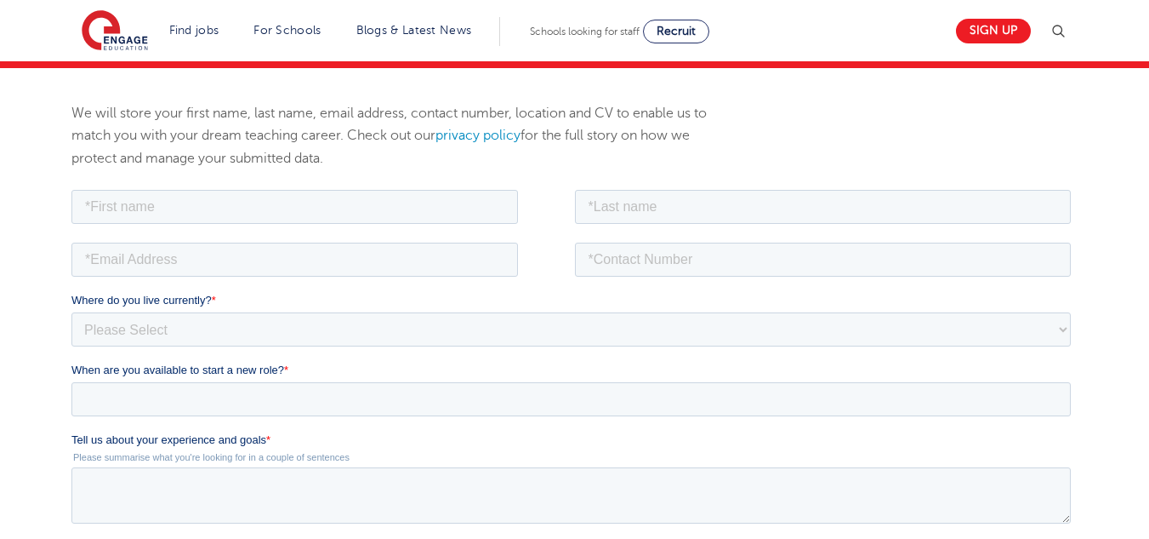
scroll to position [124, 0]
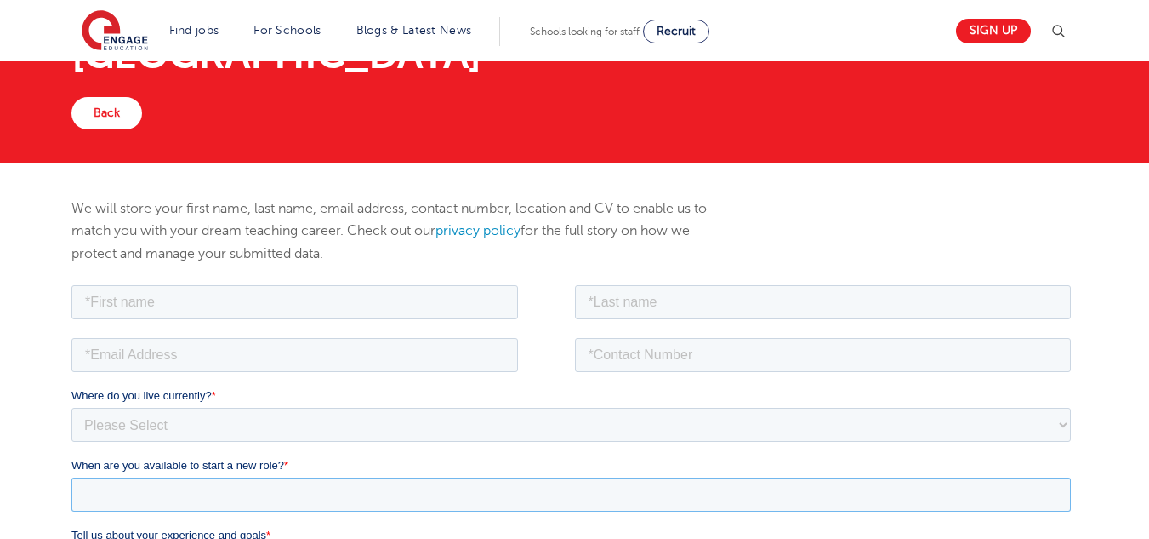
click at [237, 499] on input "When are you available to start a new role? *" at bounding box center [571, 493] width 1000 height 34
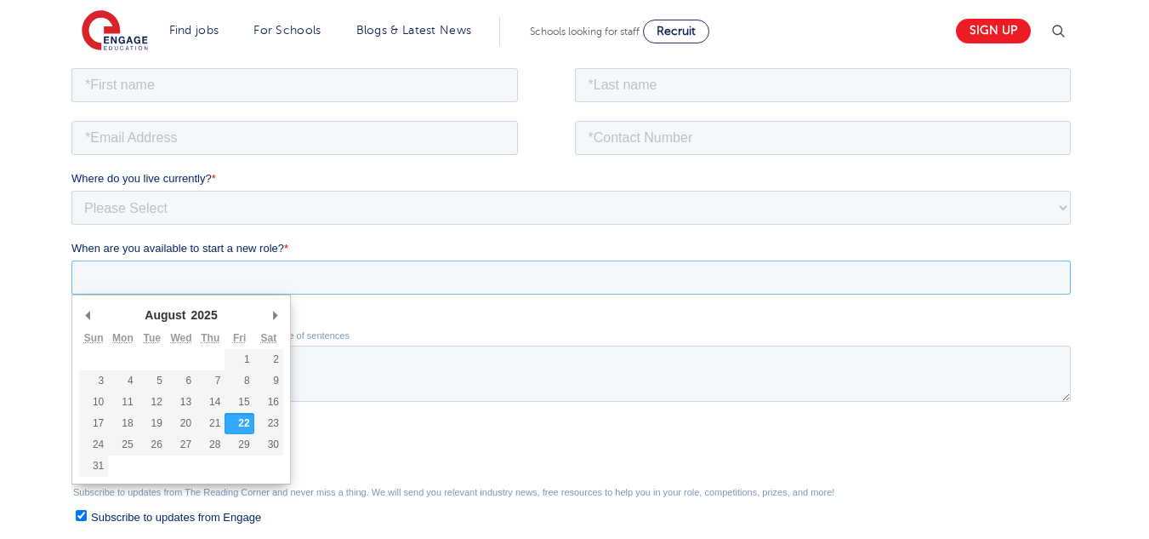
scroll to position [343, 0]
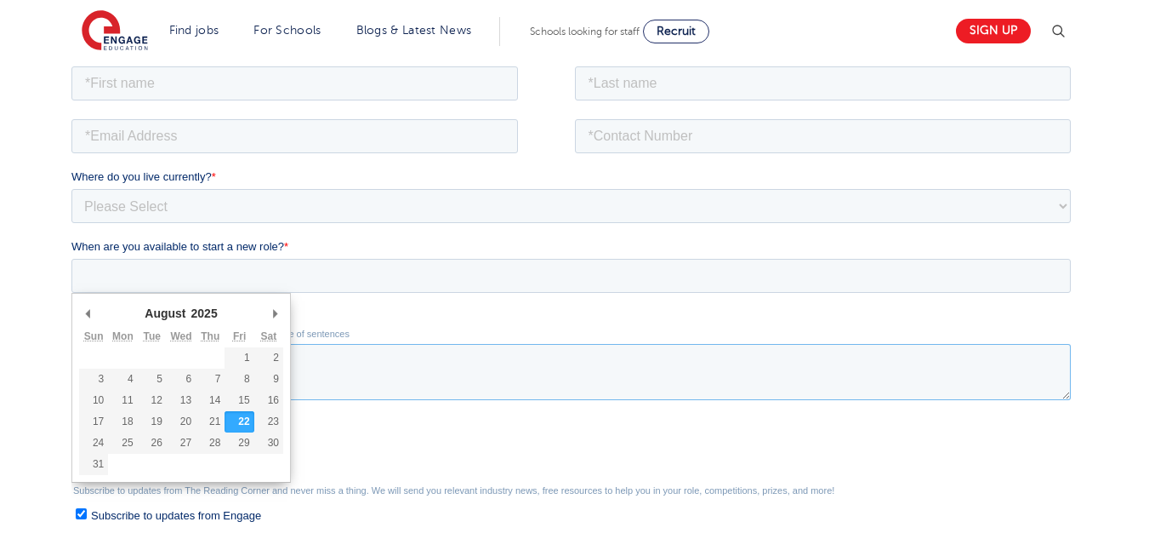
click at [592, 375] on textarea "Tell us about your experience and goals *" at bounding box center [571, 371] width 1000 height 56
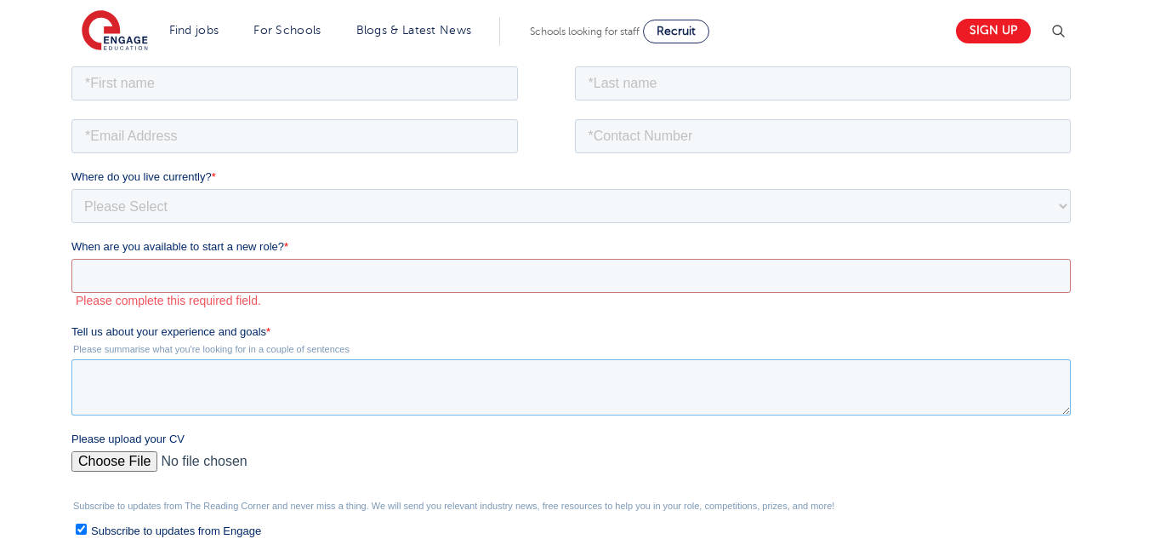
paste textarea "Professional Summary Dedicated Science teacher with over 8 years’ experience te…"
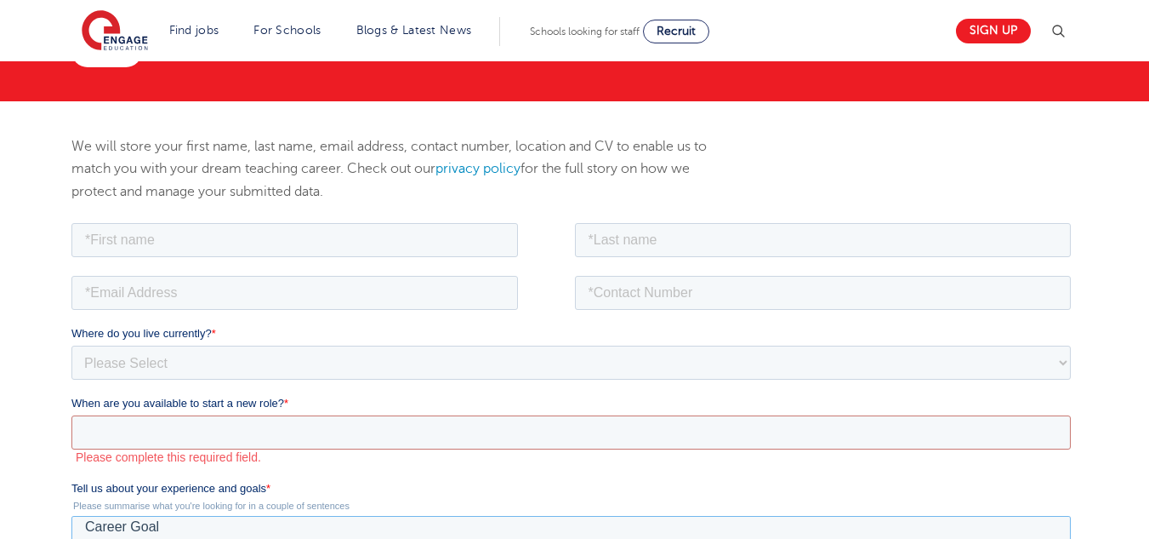
scroll to position [176, 0]
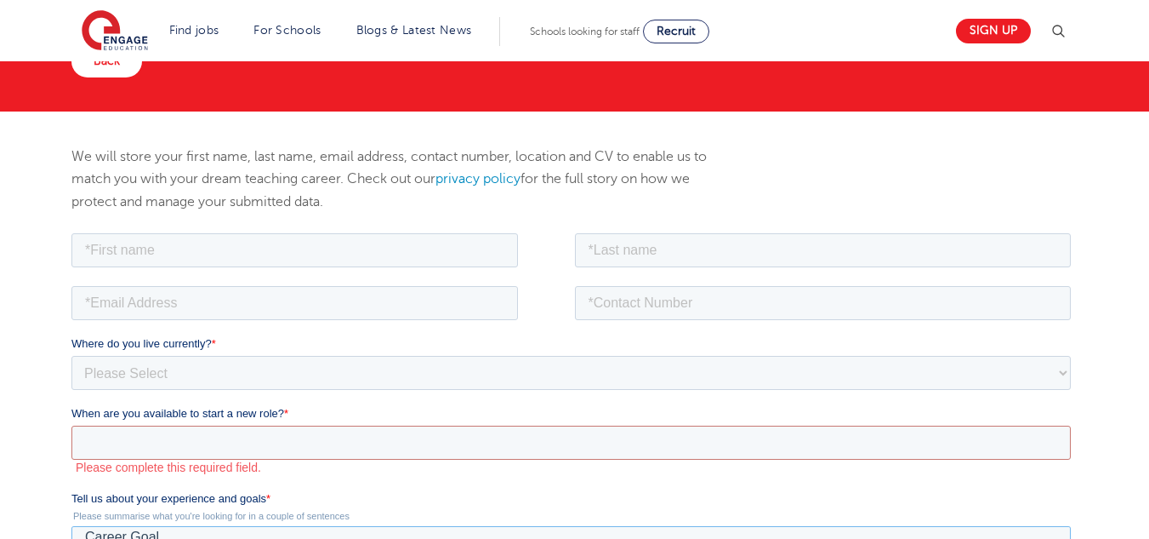
type textarea "Professional Summary Dedicated Science teacher with over 8 years’ experience te…"
click at [332, 243] on input "text" at bounding box center [294, 249] width 447 height 34
type input "[PERSON_NAME]"
type input "[EMAIL_ADDRESS][DOMAIN_NAME]"
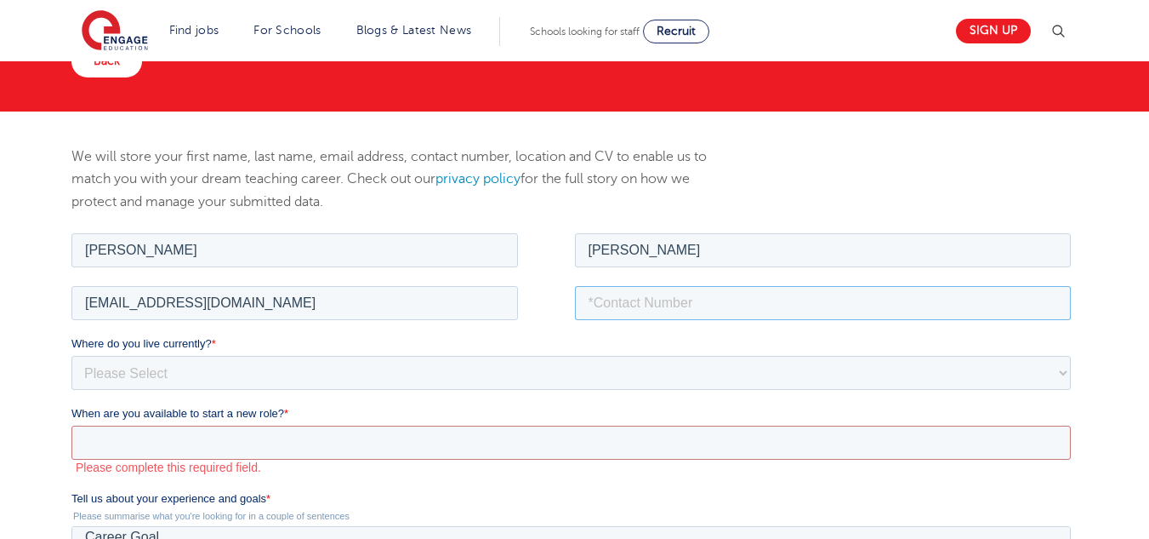
type input "+233548446811"
click at [424, 365] on select "Please Select [GEOGRAPHIC_DATA] [GEOGRAPHIC_DATA] [GEOGRAPHIC_DATA] [GEOGRAPHIC…" at bounding box center [571, 372] width 1000 height 34
select select "[GEOGRAPHIC_DATA]"
click at [71, 355] on select "Please Select [GEOGRAPHIC_DATA] [GEOGRAPHIC_DATA] [GEOGRAPHIC_DATA] [GEOGRAPHIC…" at bounding box center [571, 372] width 1000 height 34
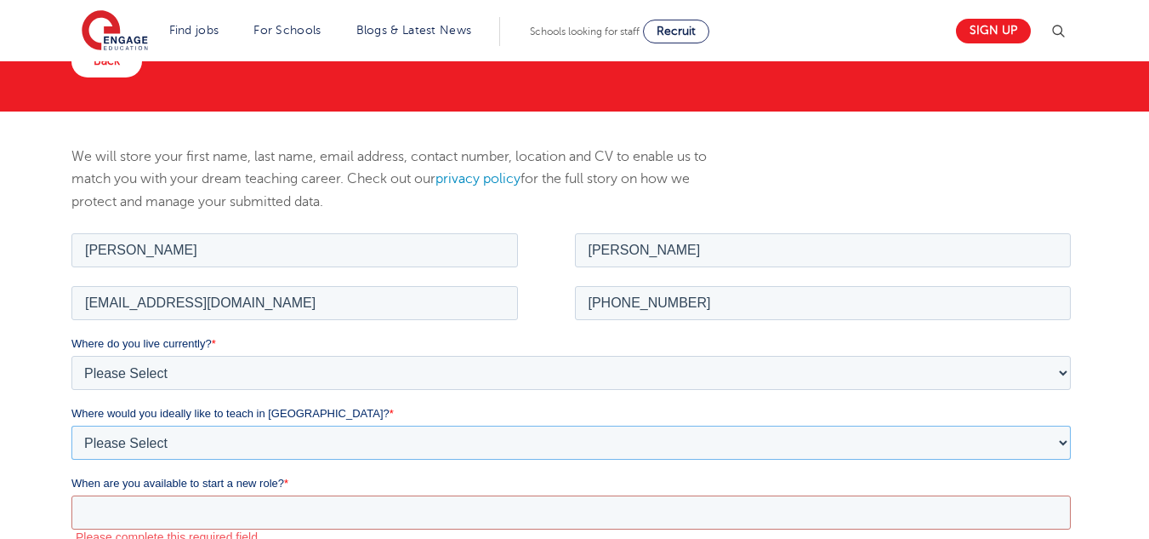
click at [239, 442] on select "Please Select I'm flexible! [GEOGRAPHIC_DATA] Any city in [GEOGRAPHIC_DATA] [GE…" at bounding box center [571, 442] width 1000 height 34
select select "Flexible"
click at [71, 425] on select "Please Select I'm flexible! [GEOGRAPHIC_DATA] Any city in [GEOGRAPHIC_DATA] [GE…" at bounding box center [571, 442] width 1000 height 34
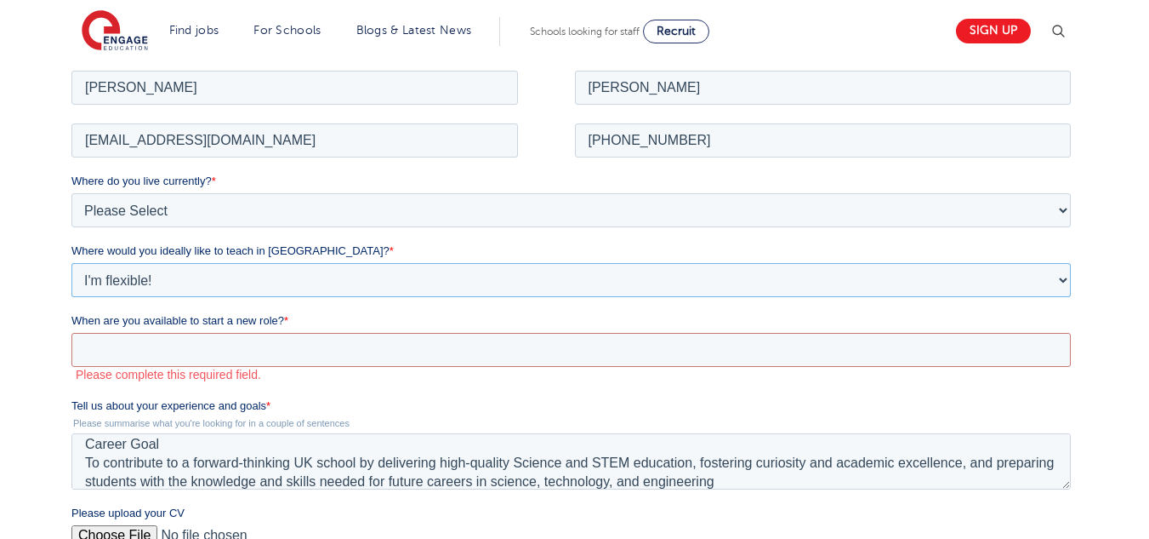
scroll to position [341, 0]
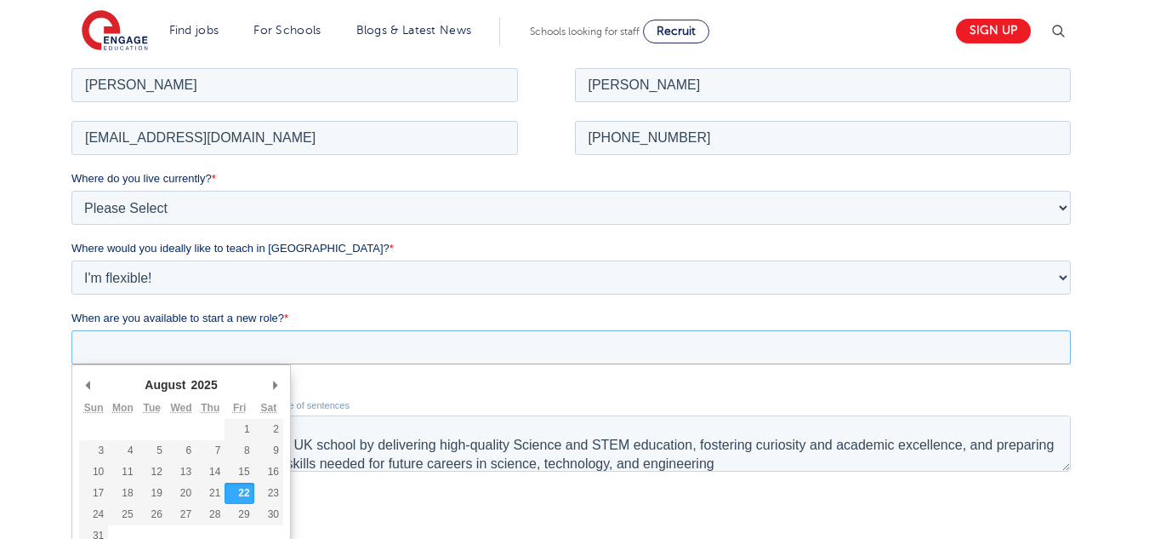
click at [632, 346] on input "When are you available to start a new role? *" at bounding box center [571, 346] width 1000 height 34
type div "2026-01-10"
type input "2026/01/10"
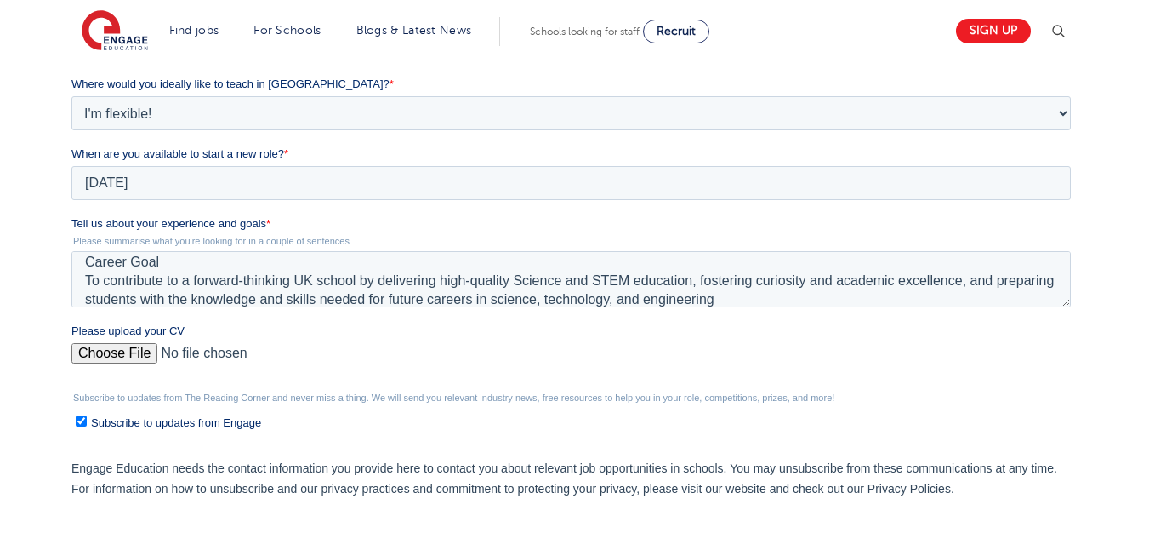
scroll to position [518, 0]
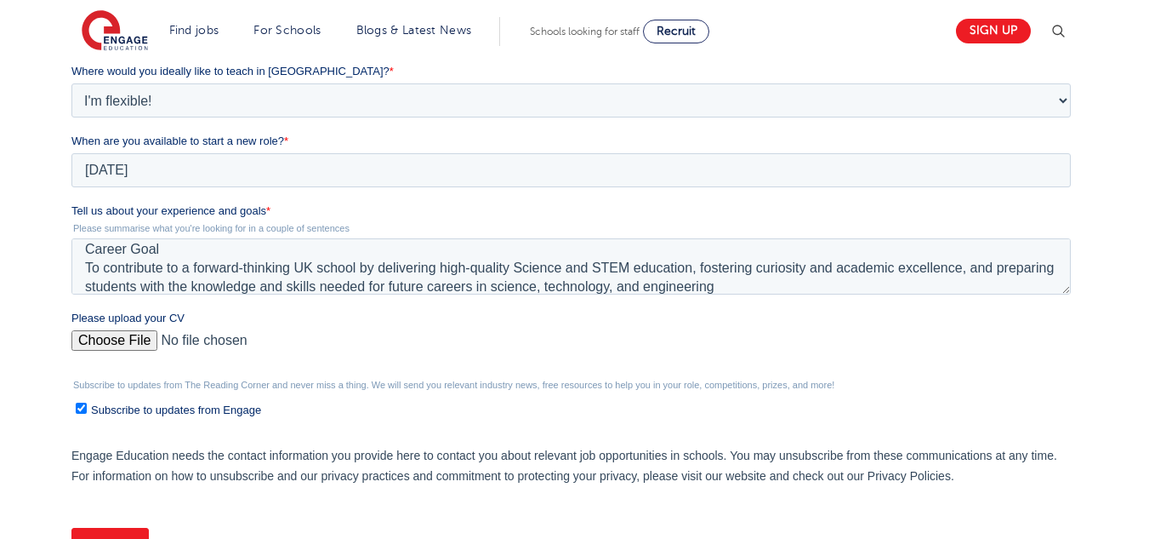
click at [128, 341] on input "Please upload your CV" at bounding box center [571, 347] width 1000 height 34
type input "C:\fakepath\MICHAEL SOSA - CV.docx"
click at [126, 538] on input "Submit" at bounding box center [109, 543] width 77 height 32
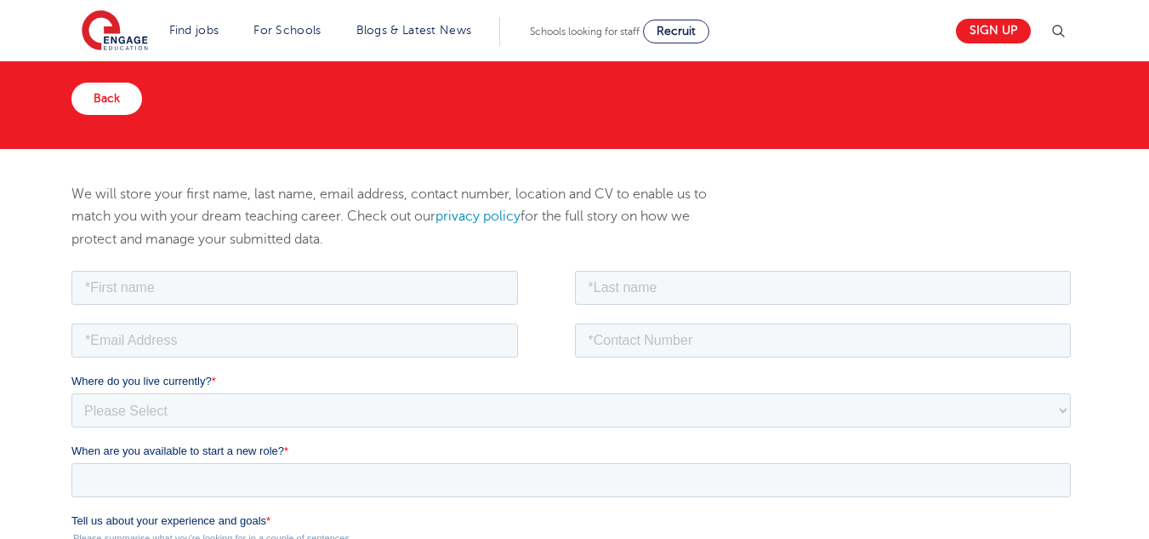
scroll to position [141, 0]
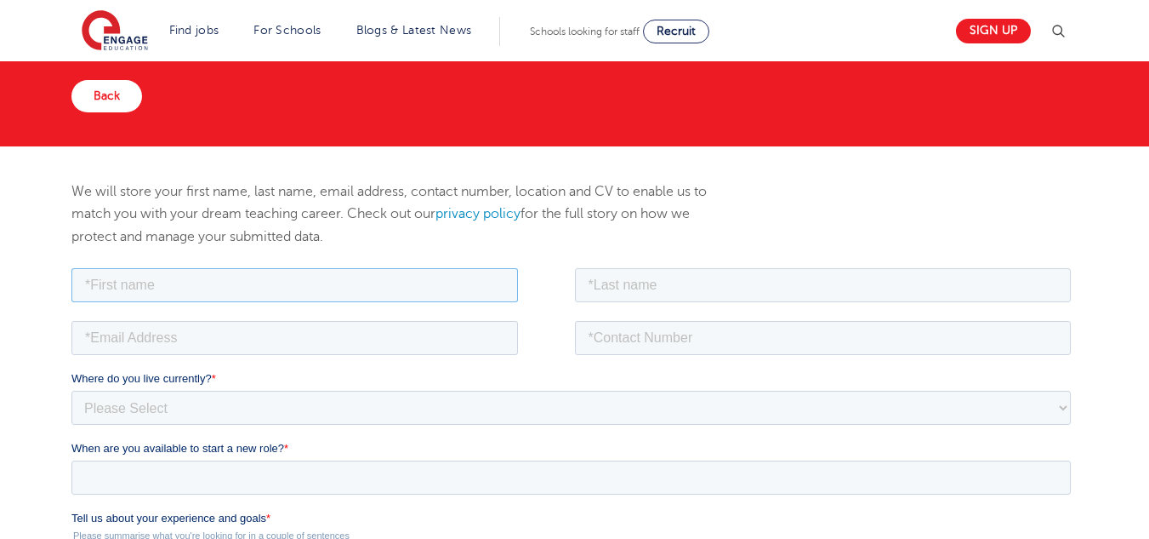
click at [486, 284] on input "text" at bounding box center [294, 284] width 447 height 34
type input "[PERSON_NAME]"
type input "[EMAIL_ADDRESS][DOMAIN_NAME]"
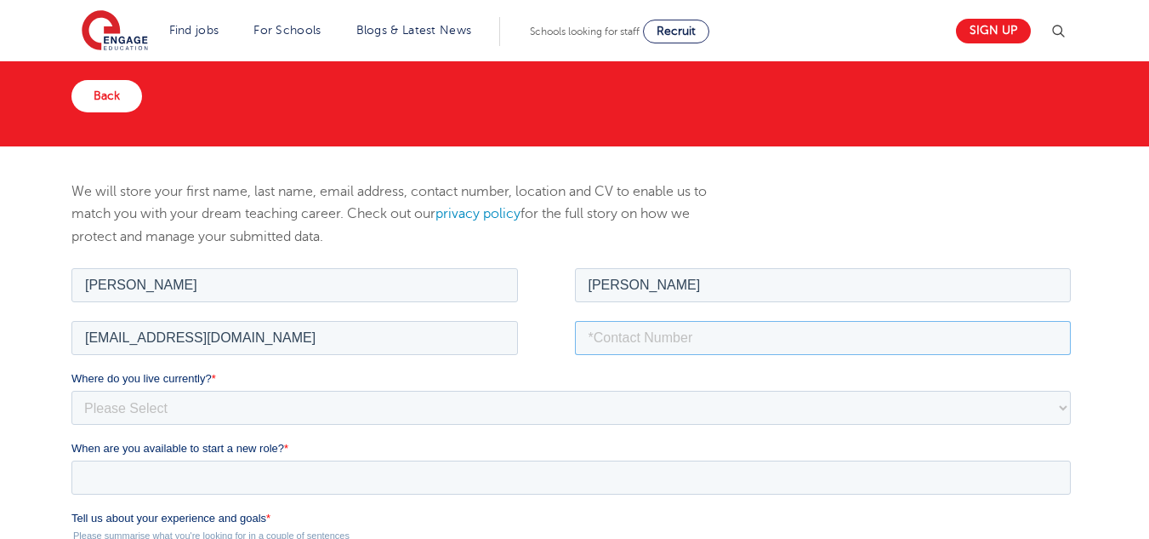
type input "0548446811"
click at [412, 412] on select "Please Select [GEOGRAPHIC_DATA] [GEOGRAPHIC_DATA] [GEOGRAPHIC_DATA] [GEOGRAPHIC…" at bounding box center [571, 407] width 1000 height 34
select select "[GEOGRAPHIC_DATA]"
click at [71, 390] on select "Please Select [GEOGRAPHIC_DATA] [GEOGRAPHIC_DATA] [GEOGRAPHIC_DATA] [GEOGRAPHIC…" at bounding box center [571, 407] width 1000 height 34
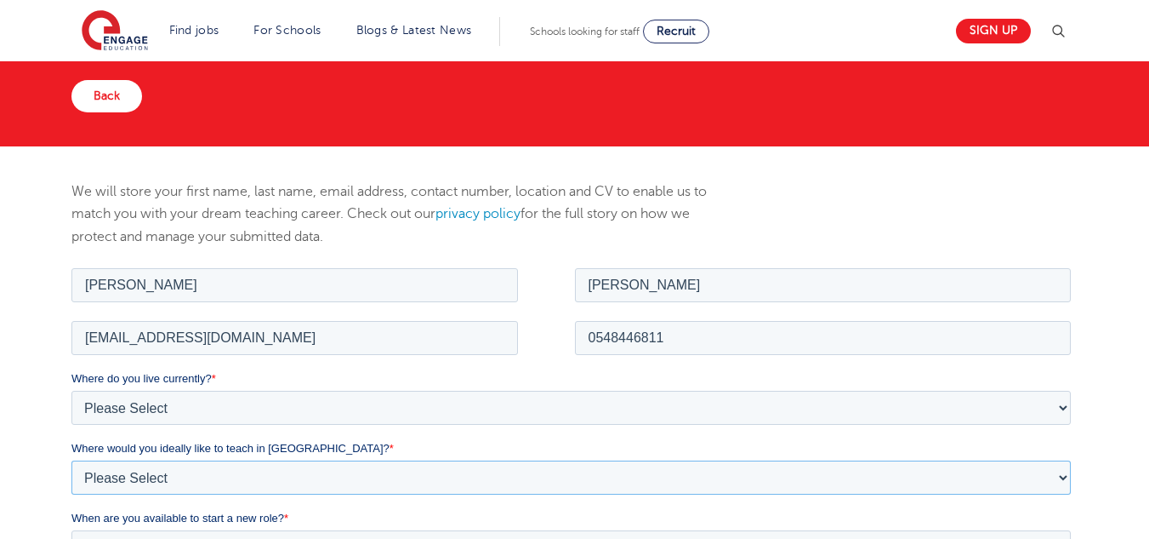
click at [293, 472] on select "Please Select I'm flexible! [GEOGRAPHIC_DATA] Any city in [GEOGRAPHIC_DATA] [GE…" at bounding box center [571, 476] width 1000 height 34
click at [288, 487] on select "Please Select I'm flexible! [GEOGRAPHIC_DATA] Any city in [GEOGRAPHIC_DATA] [GE…" at bounding box center [571, 476] width 1000 height 34
select select "Flexible"
click at [71, 459] on select "Please Select I'm flexible! [GEOGRAPHIC_DATA] Any city in [GEOGRAPHIC_DATA] [GE…" at bounding box center [571, 476] width 1000 height 34
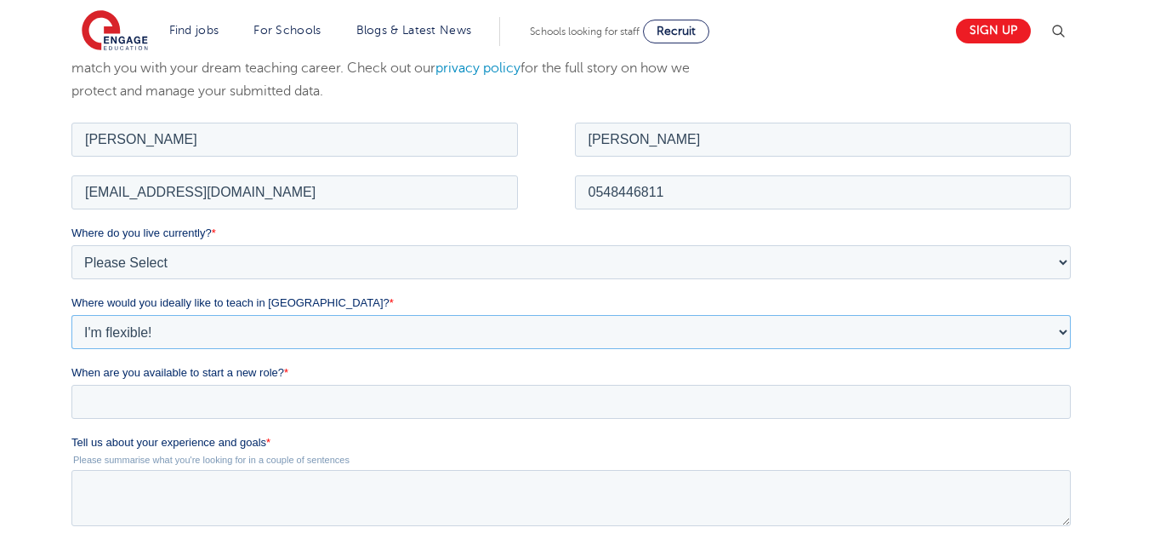
scroll to position [306, 0]
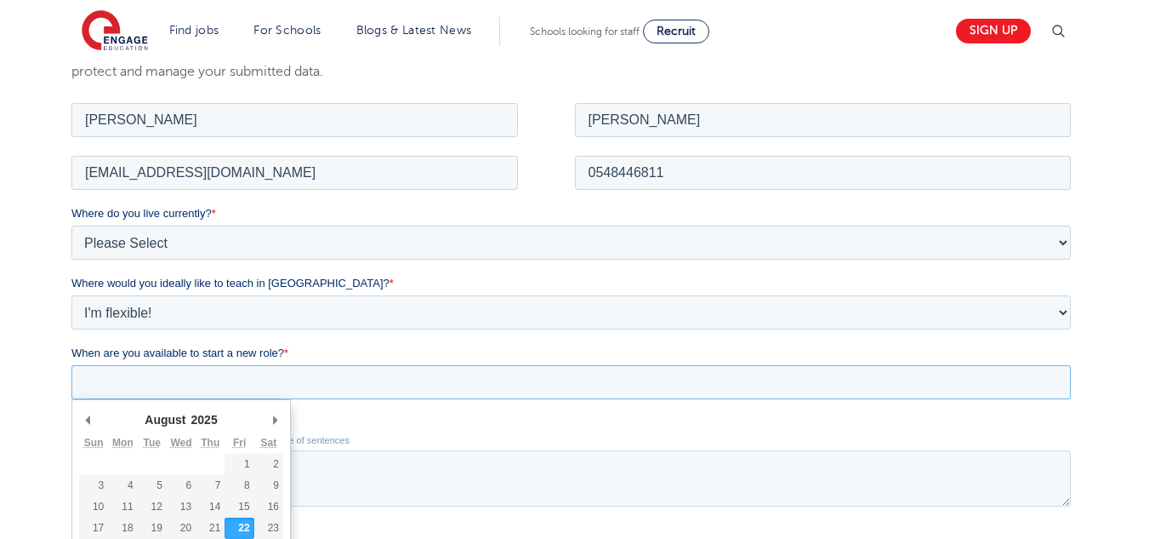
click at [239, 379] on input "When are you available to start a new role? *" at bounding box center [571, 381] width 1000 height 34
type div "[DATE]"
type input "[DATE]"
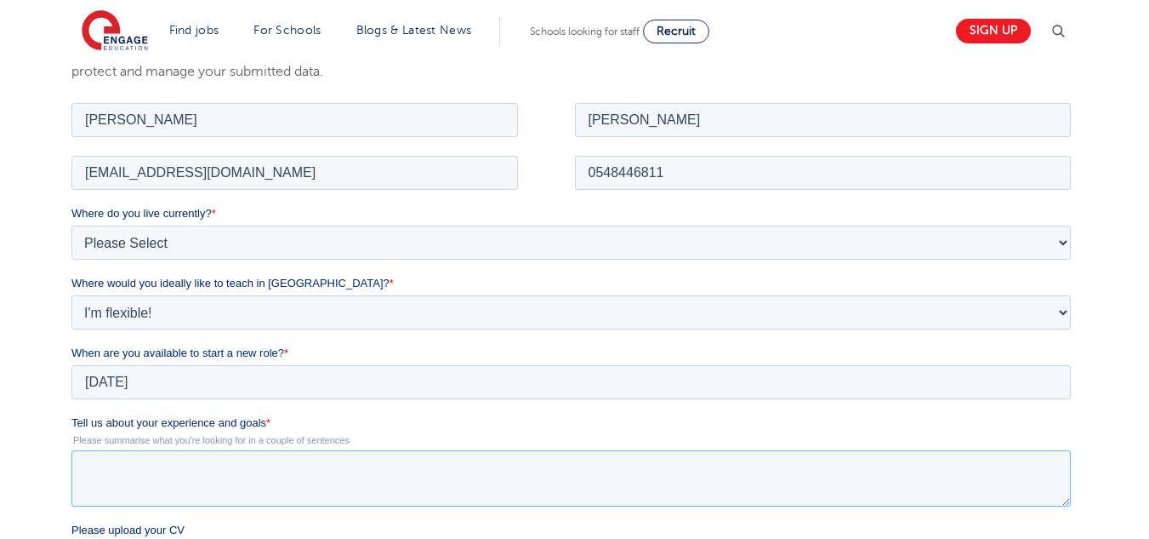
click at [198, 486] on textarea "Tell us about your experience and goals *" at bounding box center [571, 477] width 1000 height 56
paste textarea "Professional Summary Dedicated Science teacher with over 8 years’ experience te…"
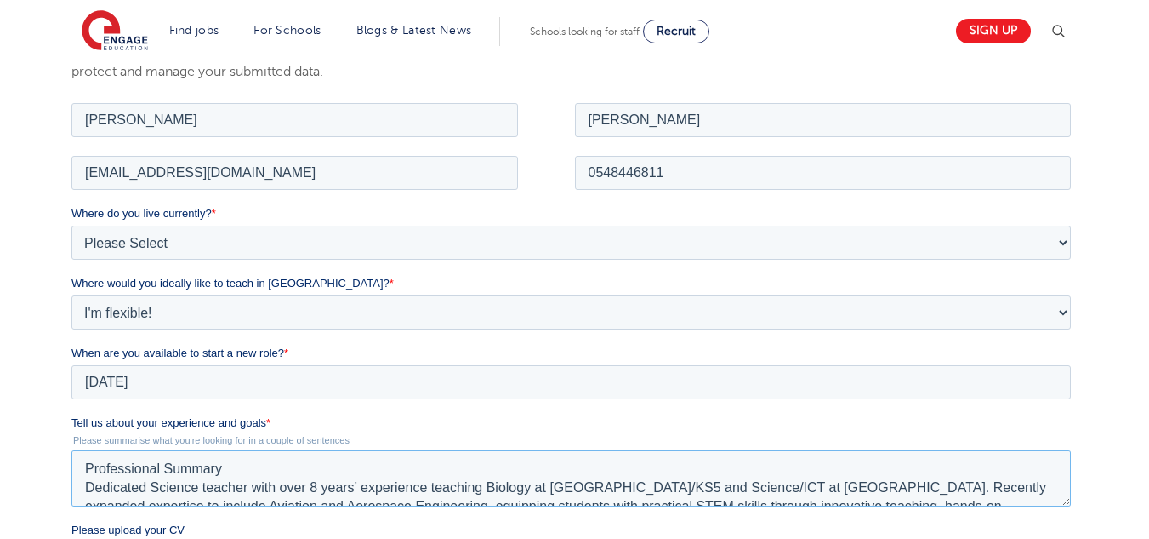
scroll to position [120, 0]
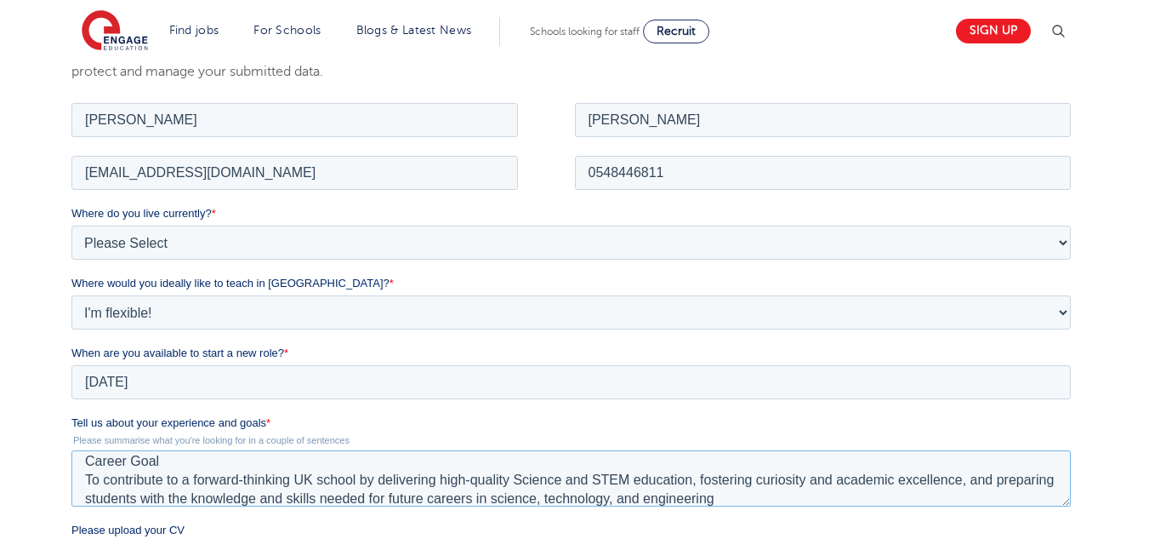
type textarea "Professional Summary Dedicated Science teacher with over 8 years’ experience te…"
type input "C:\fakepath\[PERSON_NAME] - CV.docx"
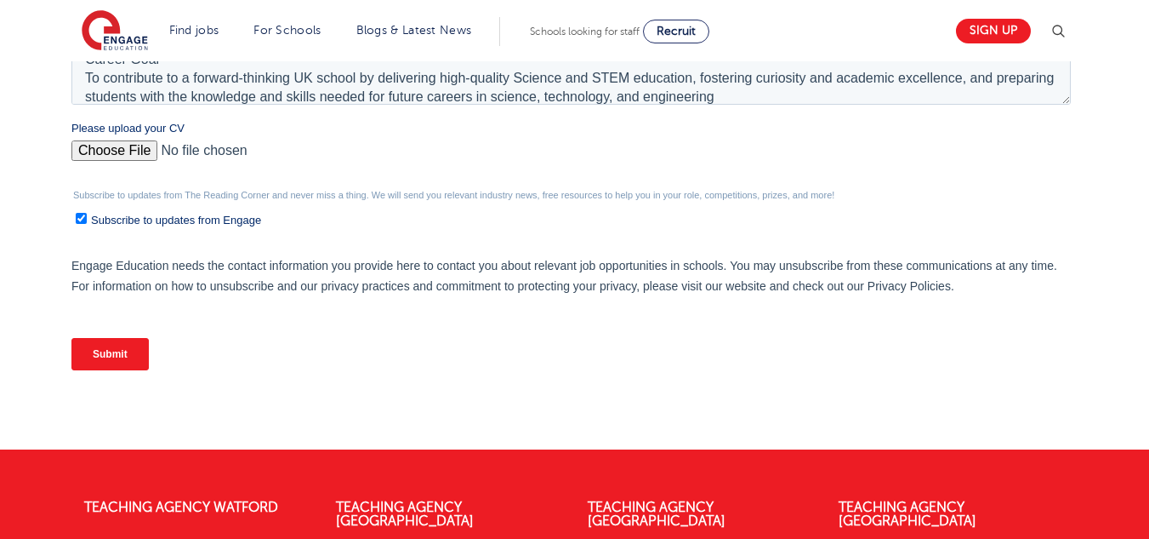
scroll to position [715, 0]
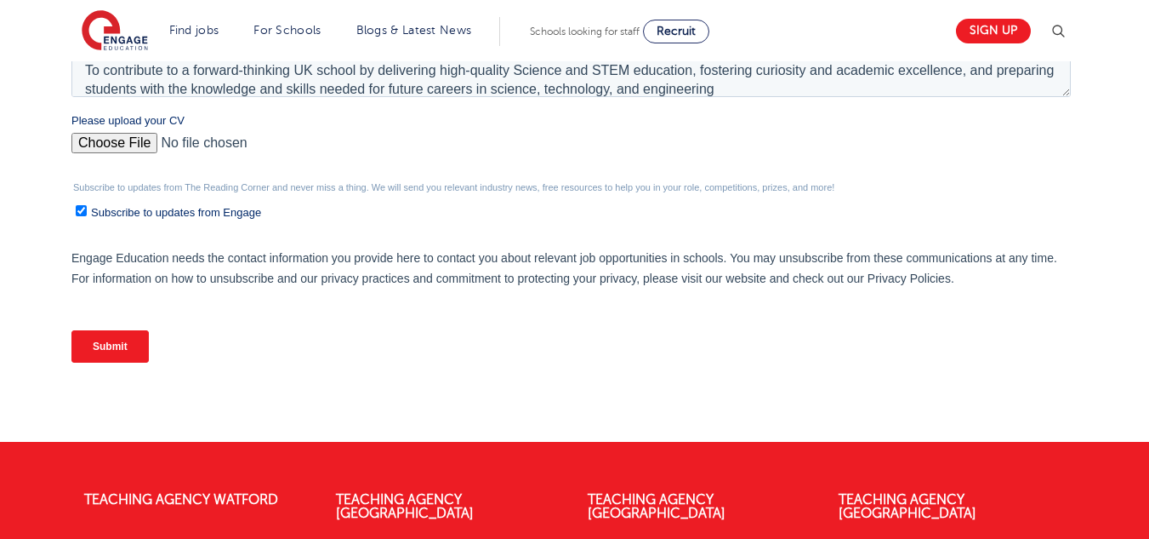
click at [138, 333] on input "Submit" at bounding box center [109, 346] width 77 height 32
